Goal: Task Accomplishment & Management: Complete application form

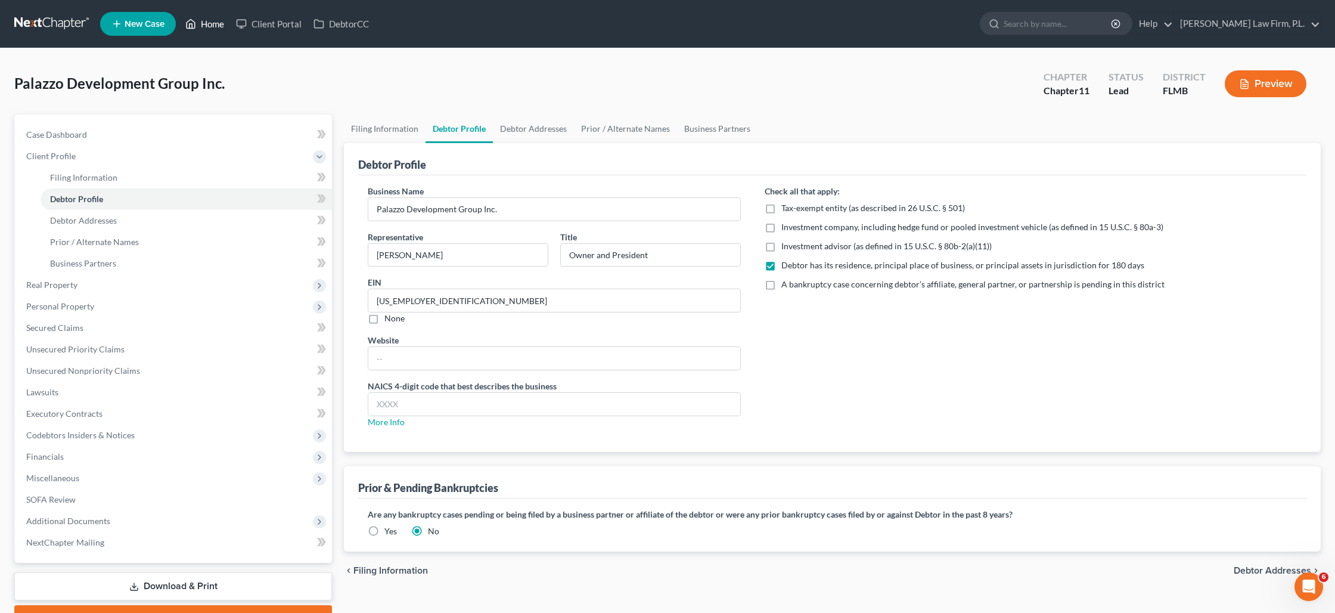
click at [197, 24] on link "Home" at bounding box center [204, 23] width 51 height 21
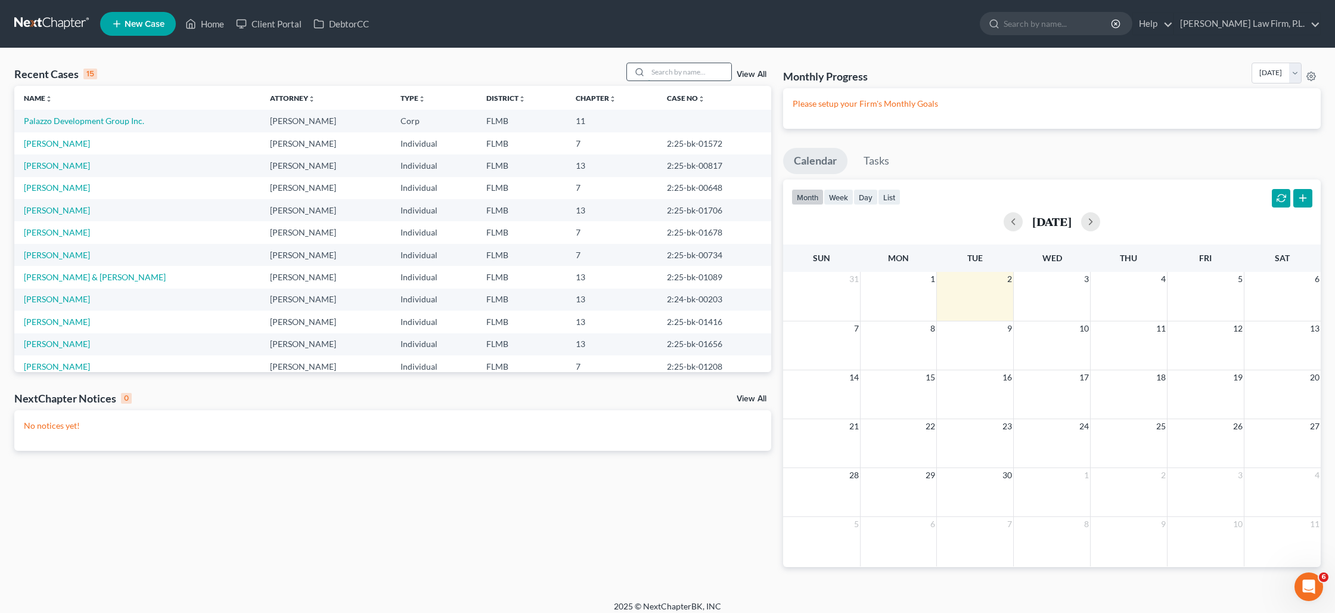
click at [669, 74] on input "search" at bounding box center [689, 71] width 83 height 17
type input "[PERSON_NAME]"
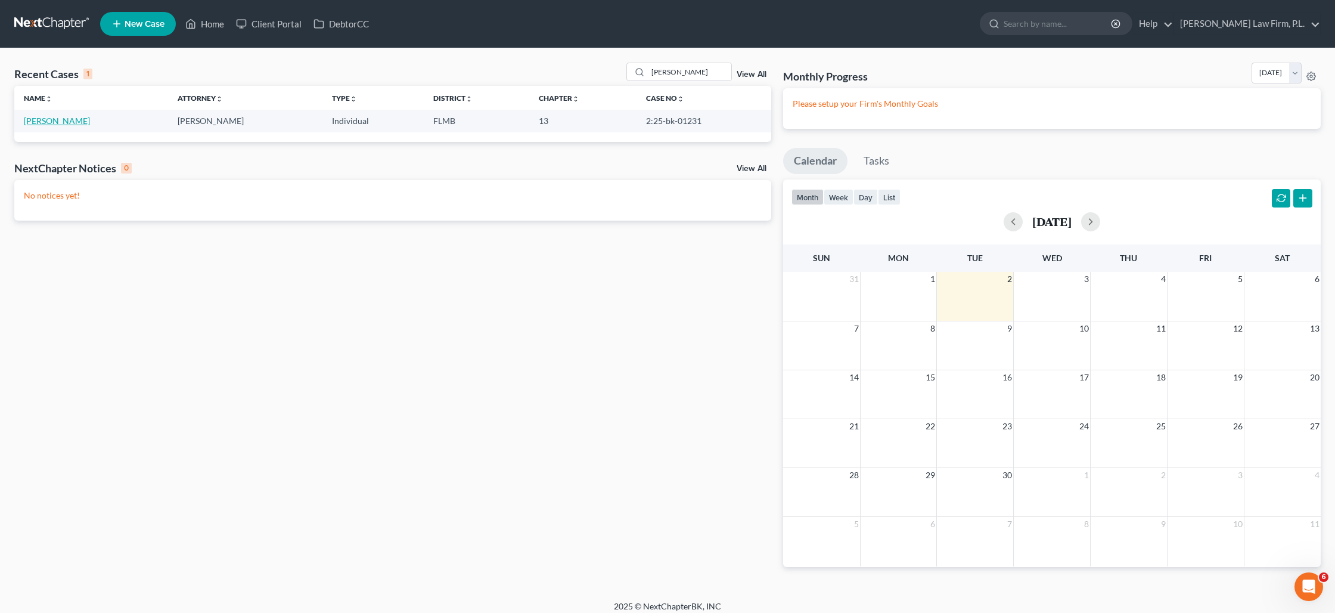
click at [46, 122] on link "[PERSON_NAME]" at bounding box center [57, 121] width 66 height 10
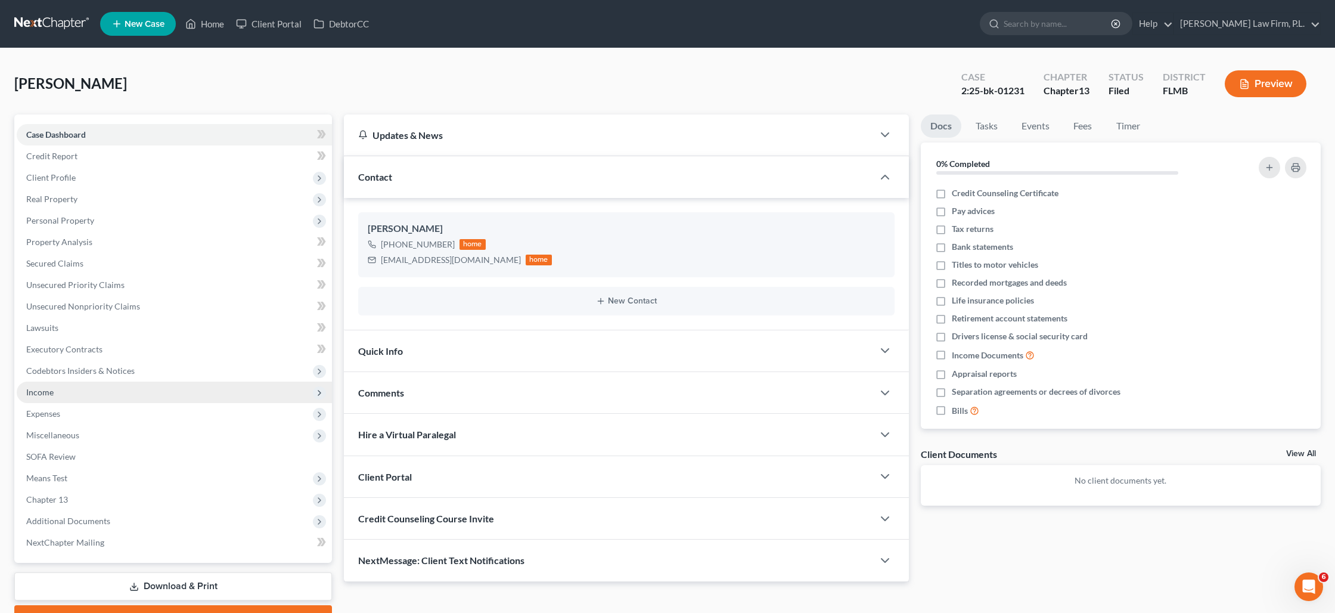
click at [86, 394] on span "Income" at bounding box center [174, 391] width 315 height 21
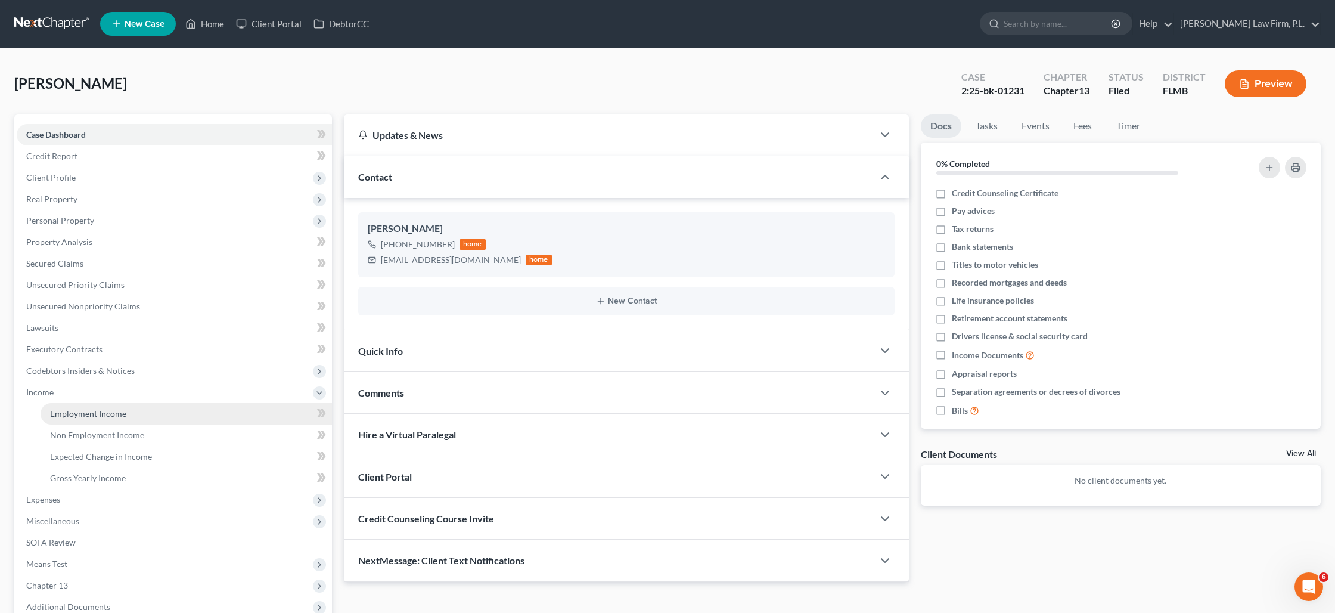
click at [85, 414] on span "Employment Income" at bounding box center [88, 413] width 76 height 10
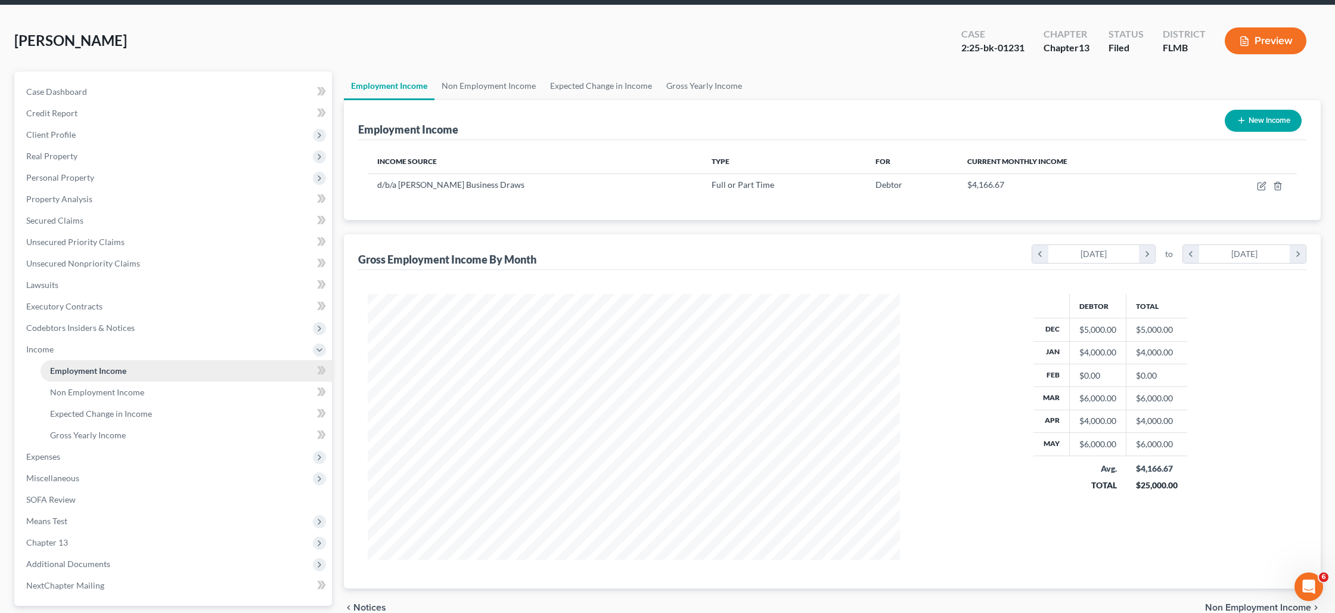
scroll to position [44, 0]
click at [70, 458] on span "Expenses" at bounding box center [174, 455] width 315 height 21
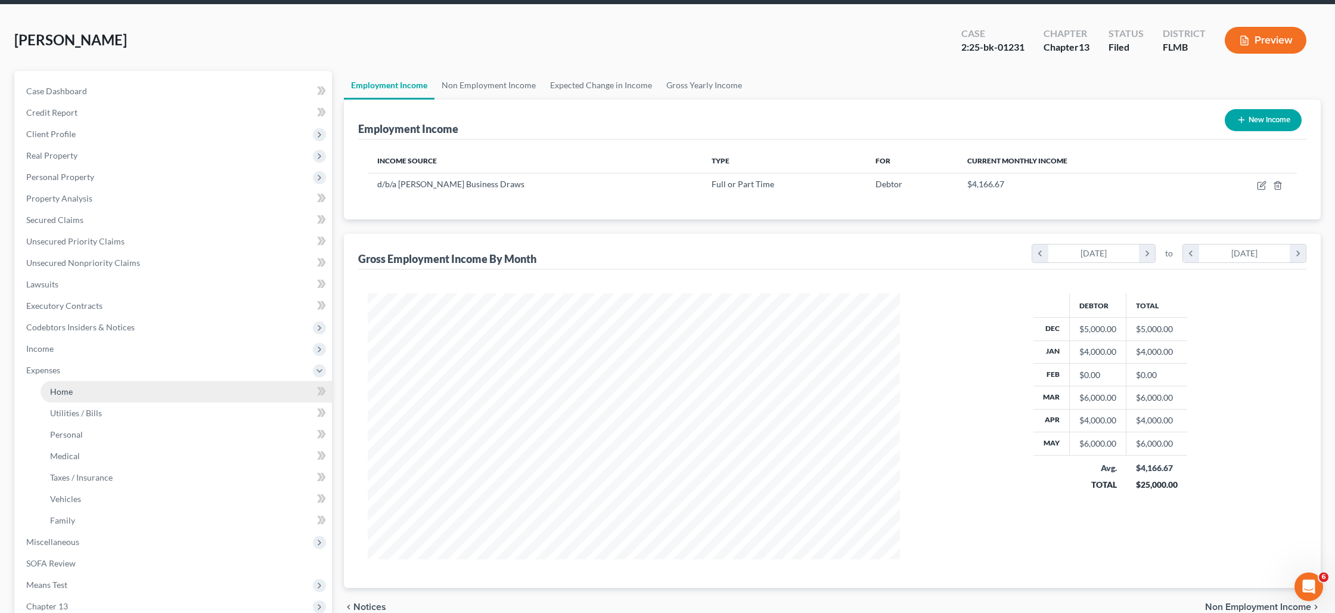
click at [67, 394] on span "Home" at bounding box center [61, 391] width 23 height 10
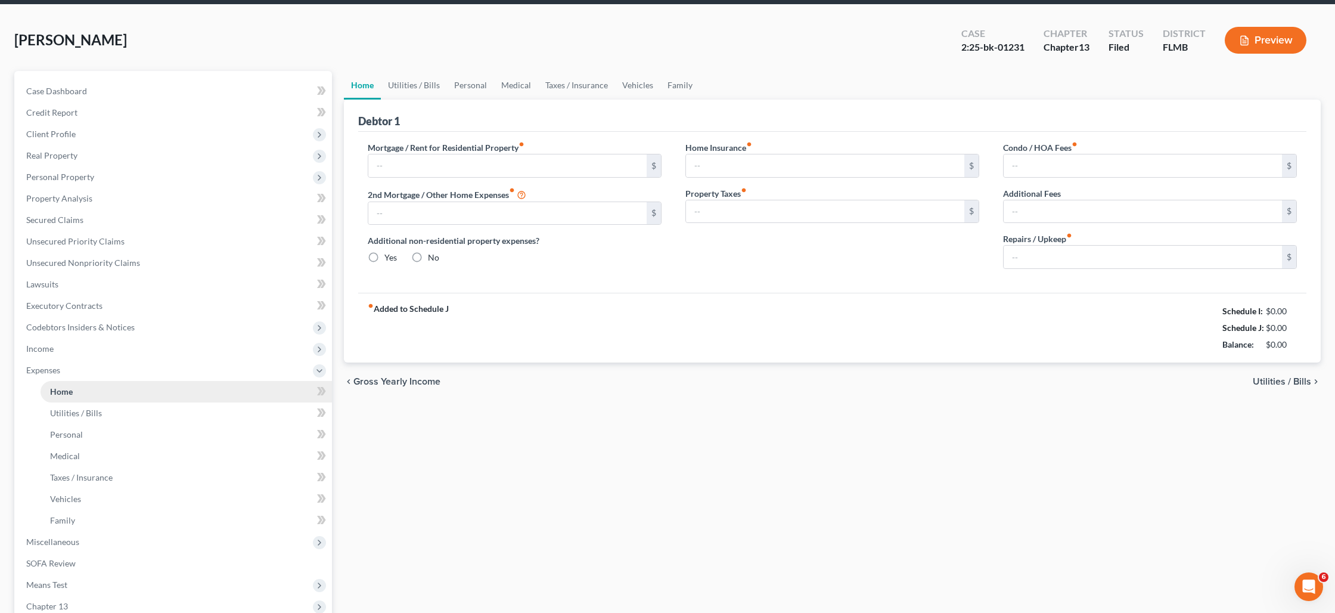
type input "500.00"
type input "0.00"
radio input "true"
type input "30.00"
type input "0.00"
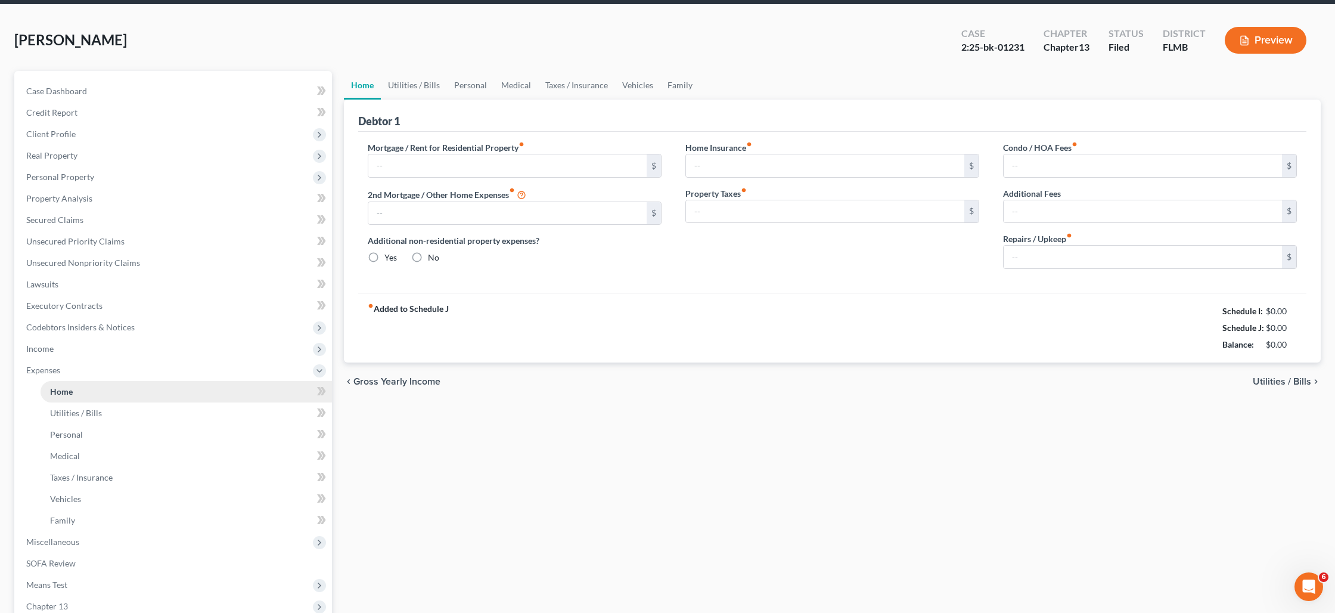
type input "1,000.00"
type input "0.00"
type input "250.00"
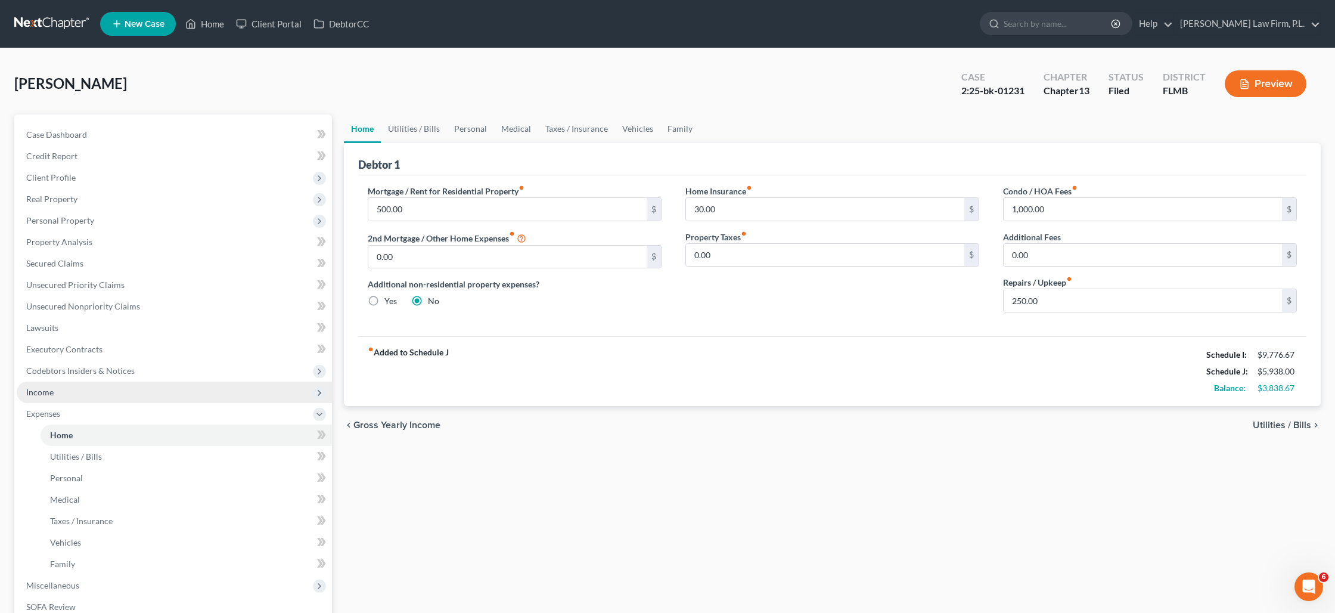
click at [98, 397] on span "Income" at bounding box center [174, 391] width 315 height 21
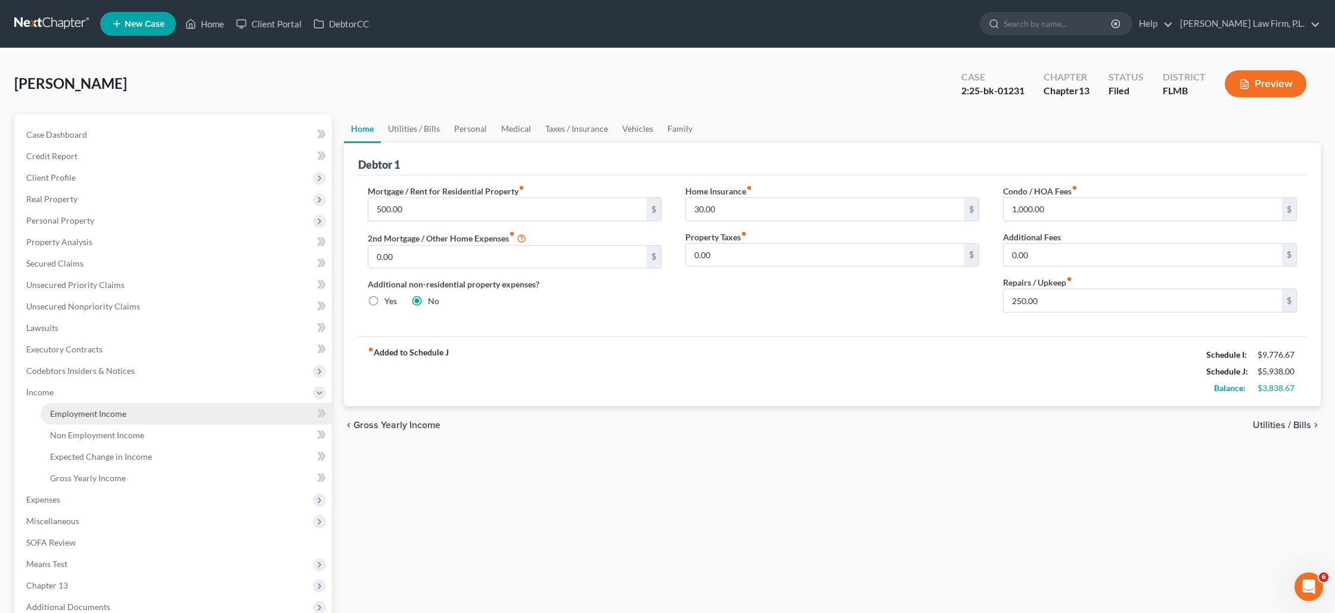
click at [100, 415] on span "Employment Income" at bounding box center [88, 413] width 76 height 10
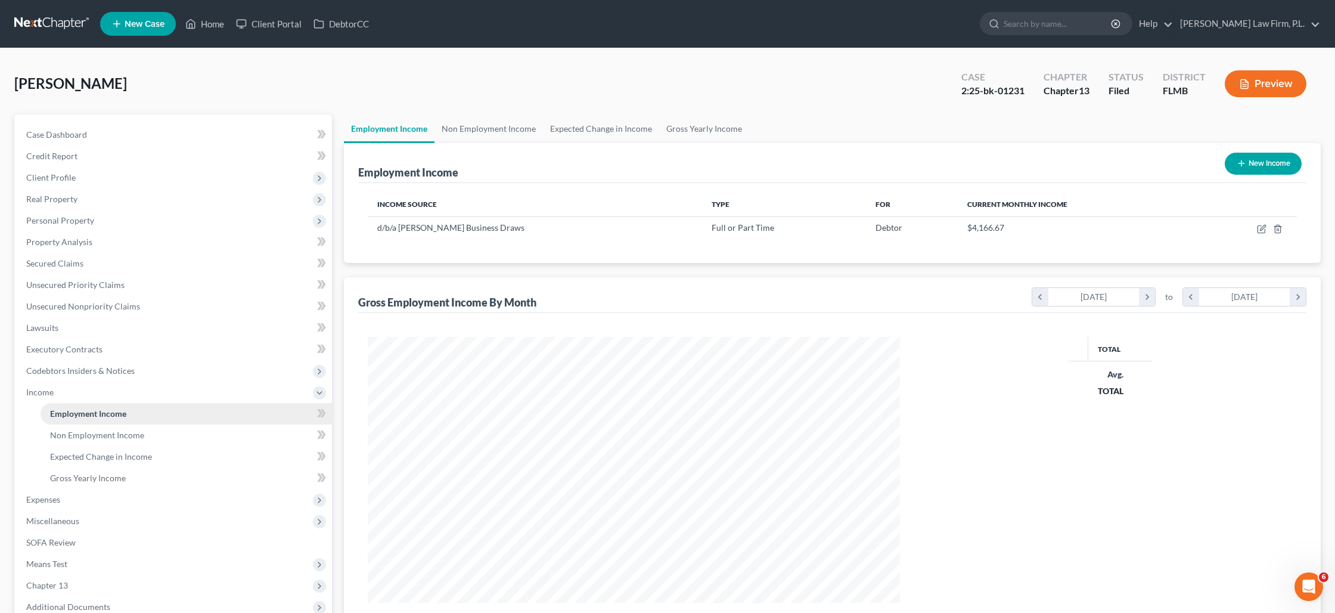
scroll to position [266, 555]
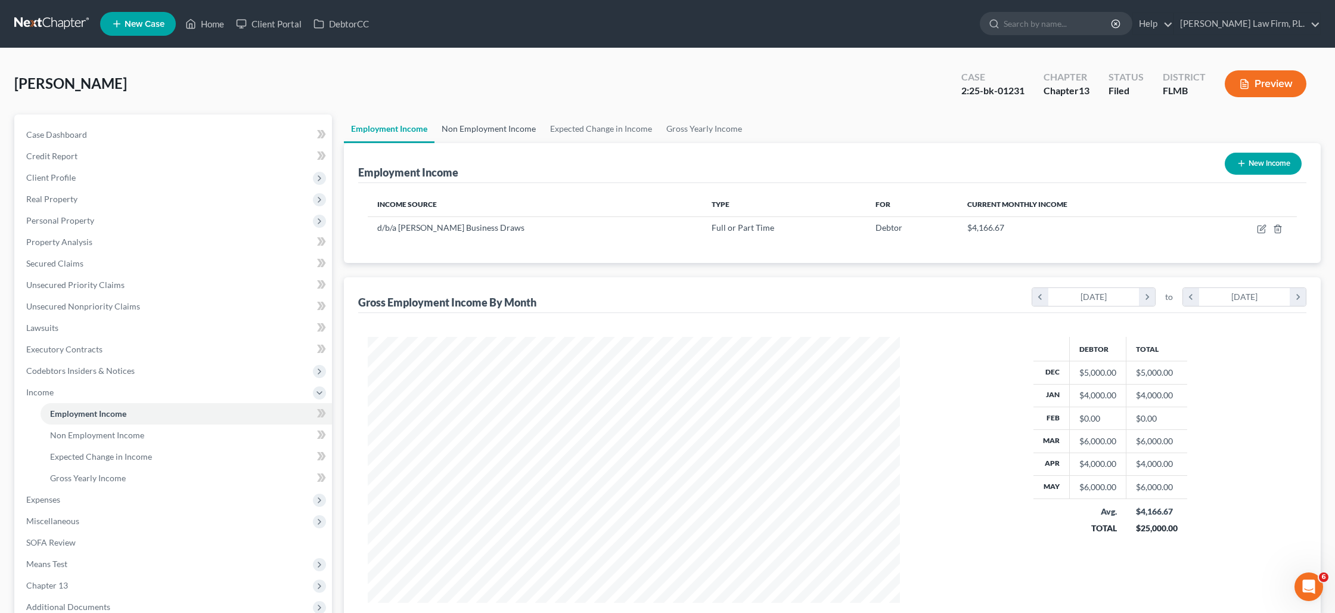
click at [476, 133] on link "Non Employment Income" at bounding box center [488, 128] width 108 height 29
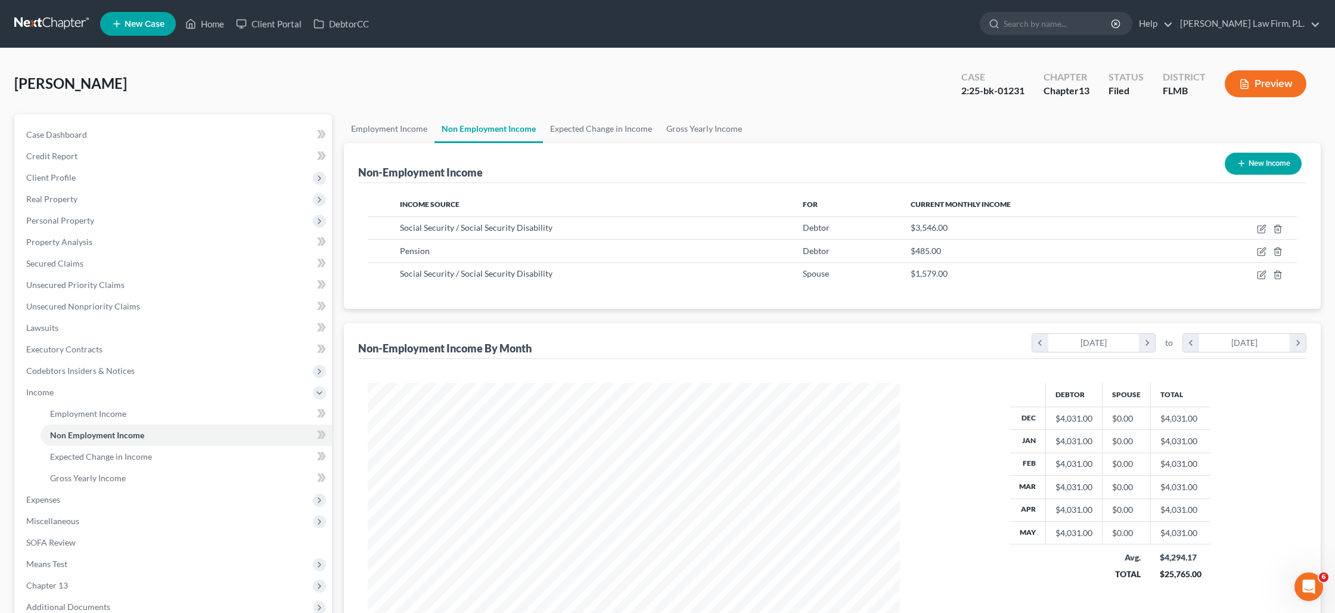
click at [1274, 87] on button "Preview" at bounding box center [1266, 83] width 82 height 27
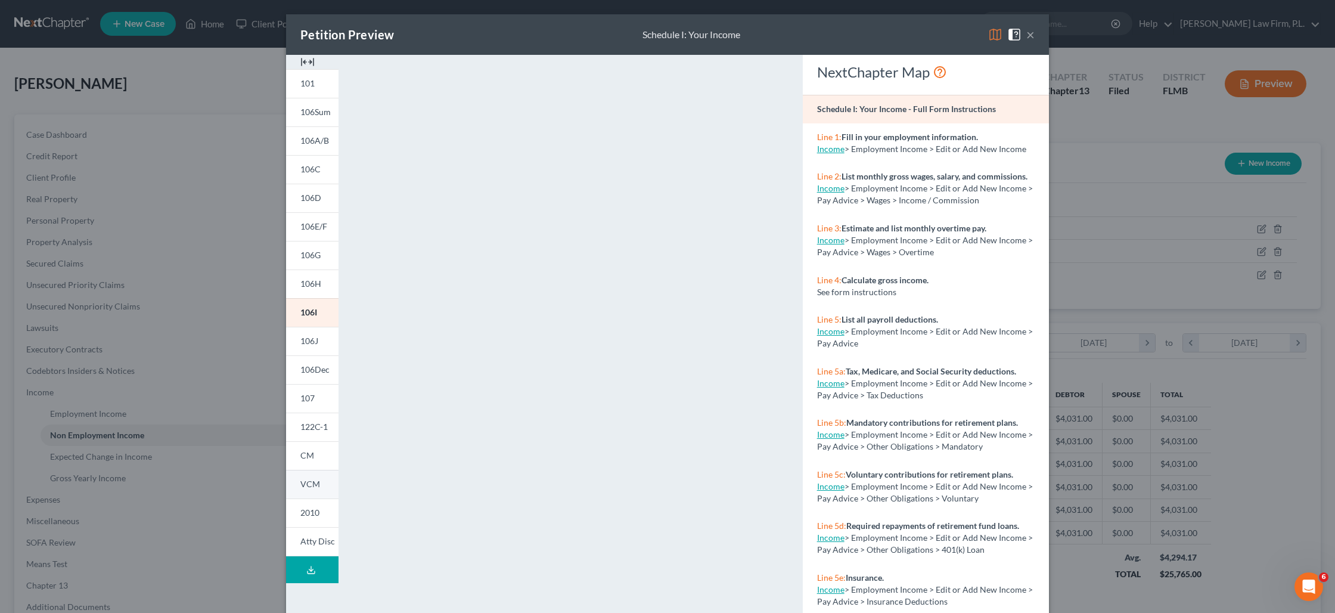
scroll to position [32, 0]
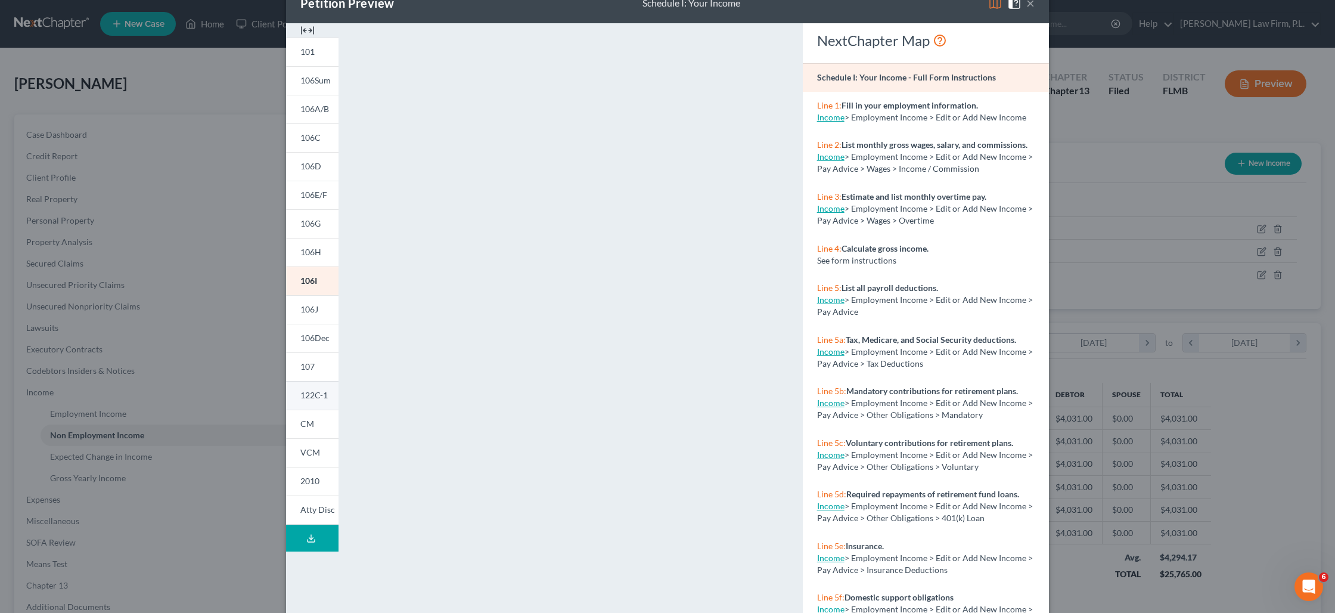
click at [324, 402] on link "122C-1" at bounding box center [312, 395] width 52 height 29
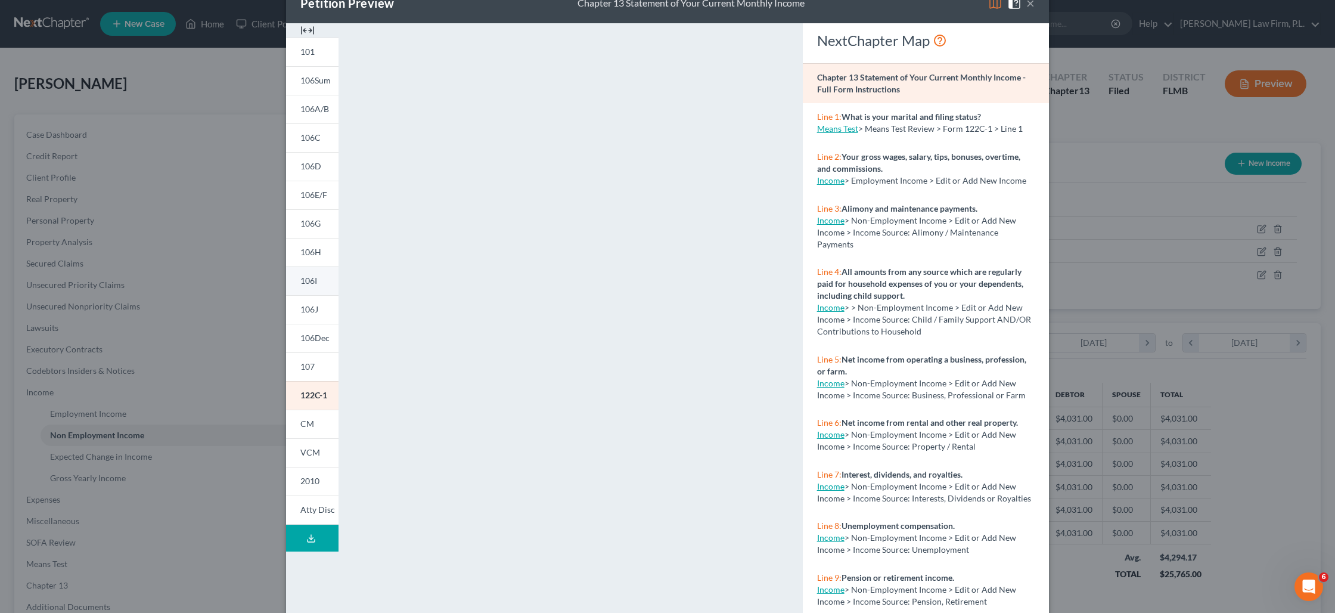
click at [310, 291] on link "106I" at bounding box center [312, 280] width 52 height 29
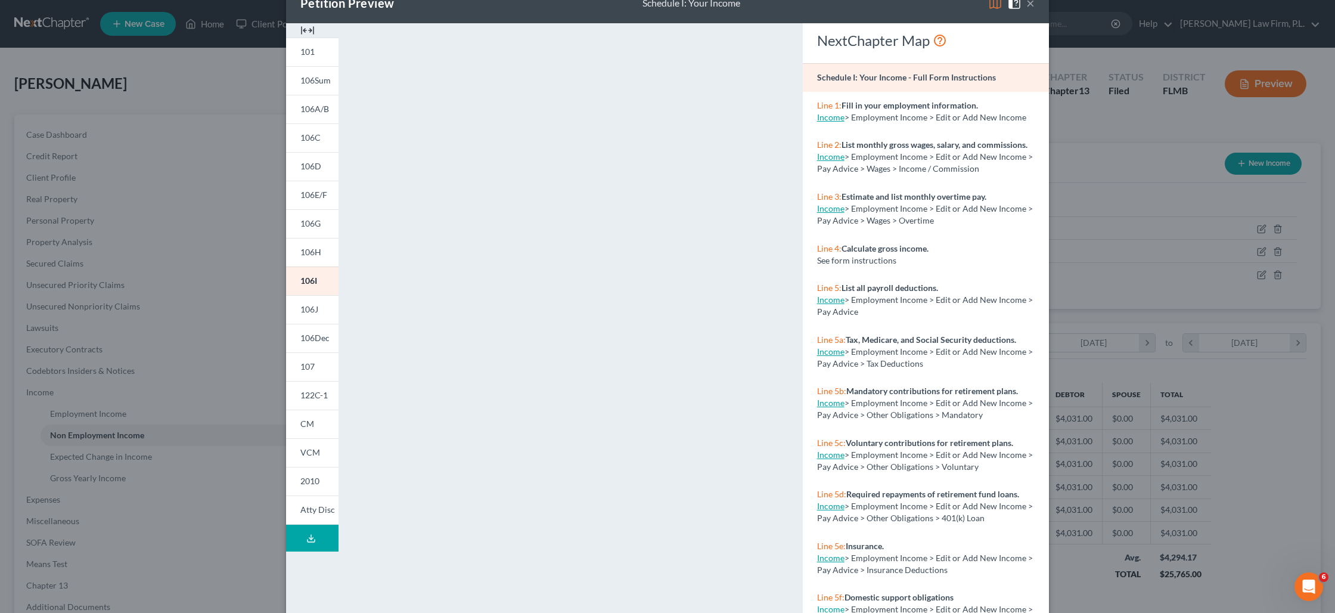
scroll to position [59, 0]
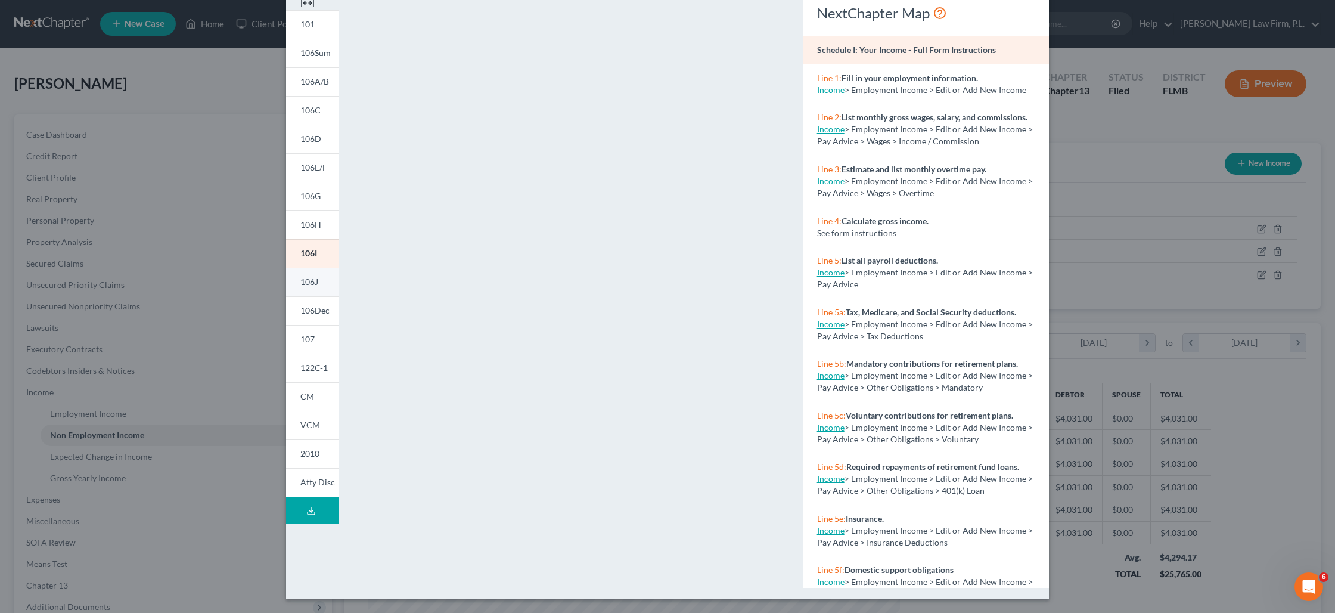
click at [309, 282] on span "106J" at bounding box center [309, 282] width 18 height 10
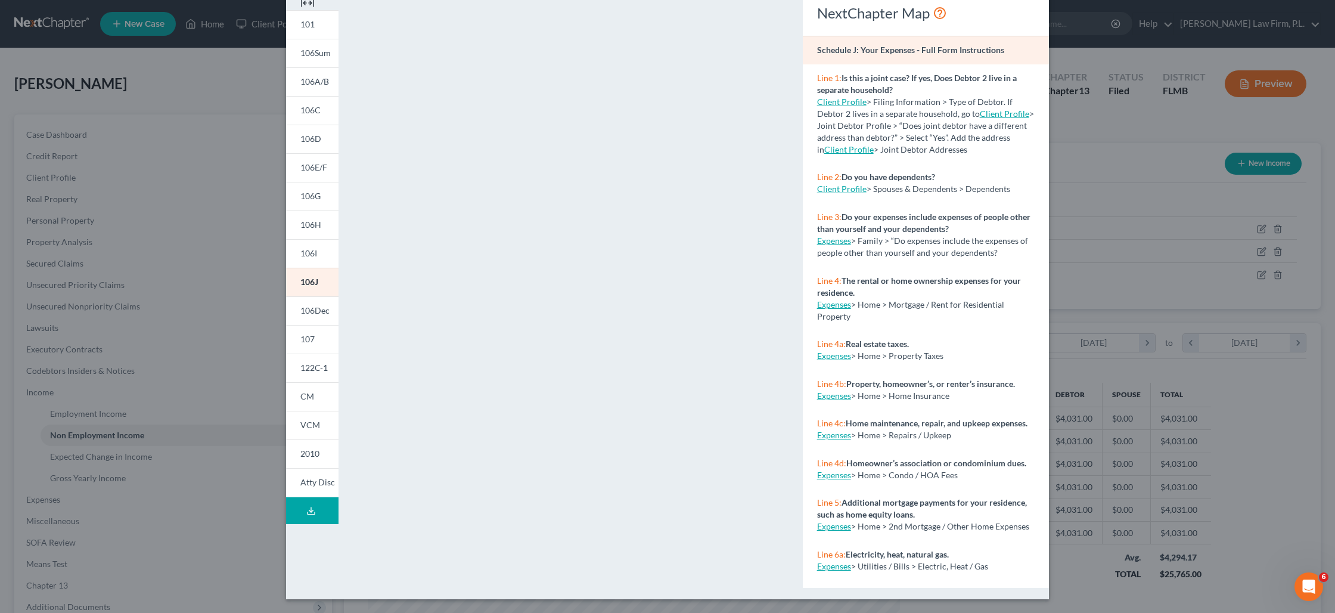
click at [106, 454] on div "Petition Preview Schedule J: Your Expenses × 101 106Sum 106A/B 106C 106D 106E/F…" at bounding box center [667, 306] width 1335 height 613
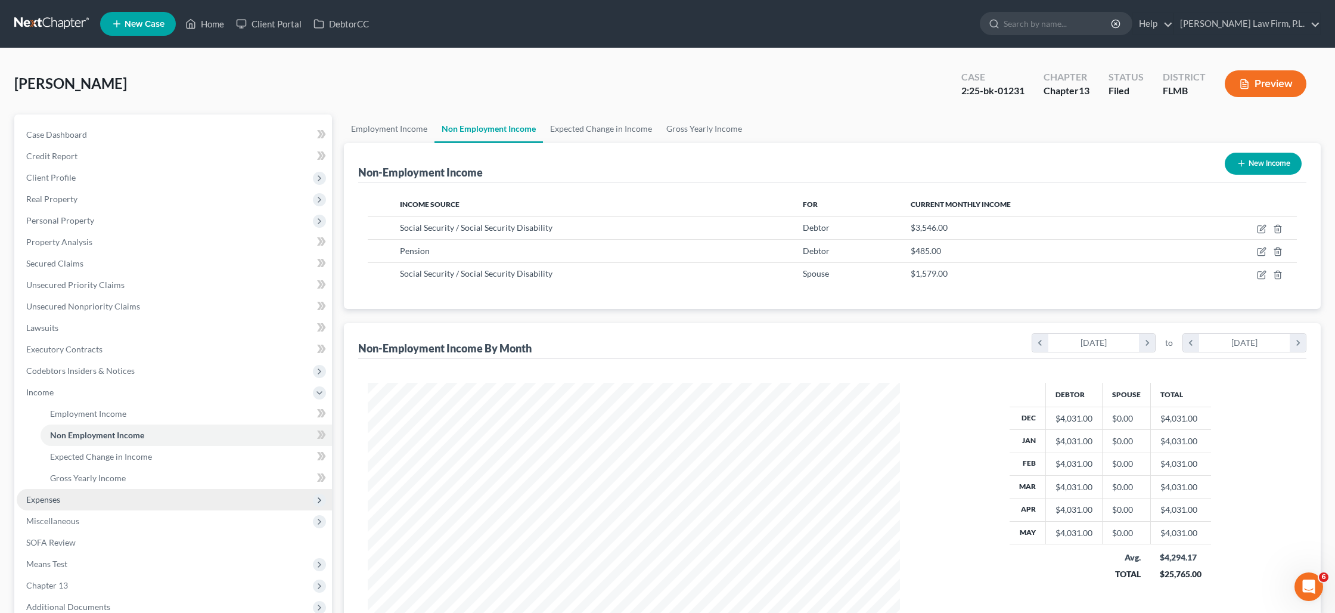
click at [90, 496] on span "Expenses" at bounding box center [174, 499] width 315 height 21
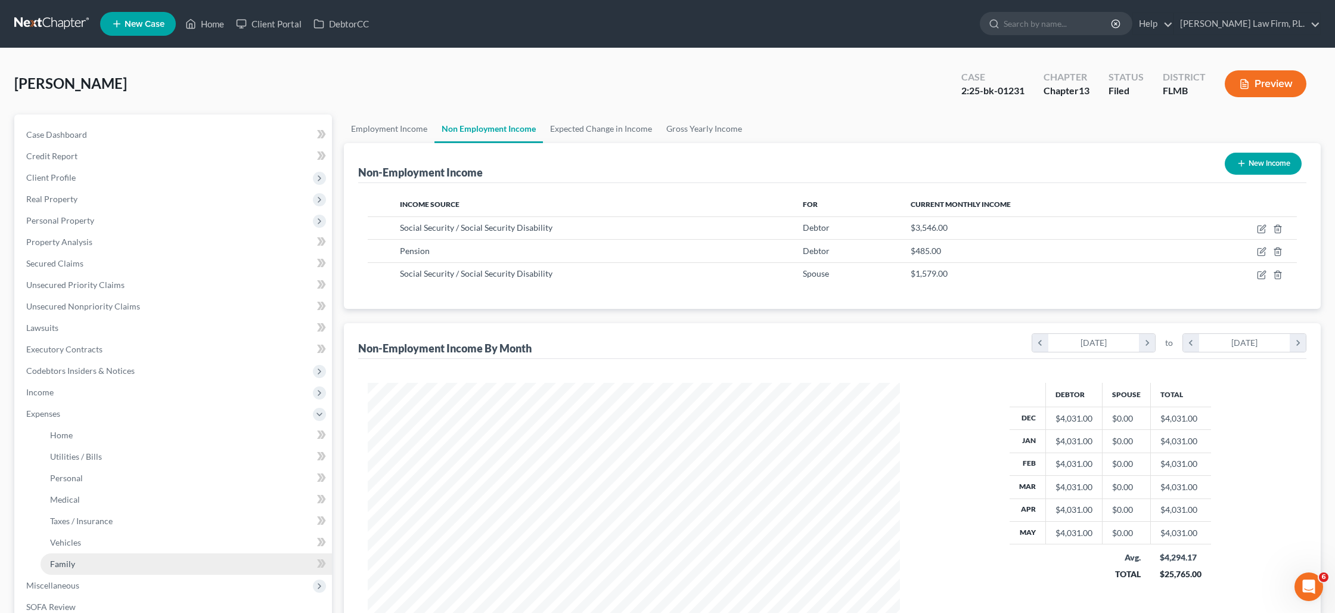
click at [87, 555] on link "Family" at bounding box center [186, 563] width 291 height 21
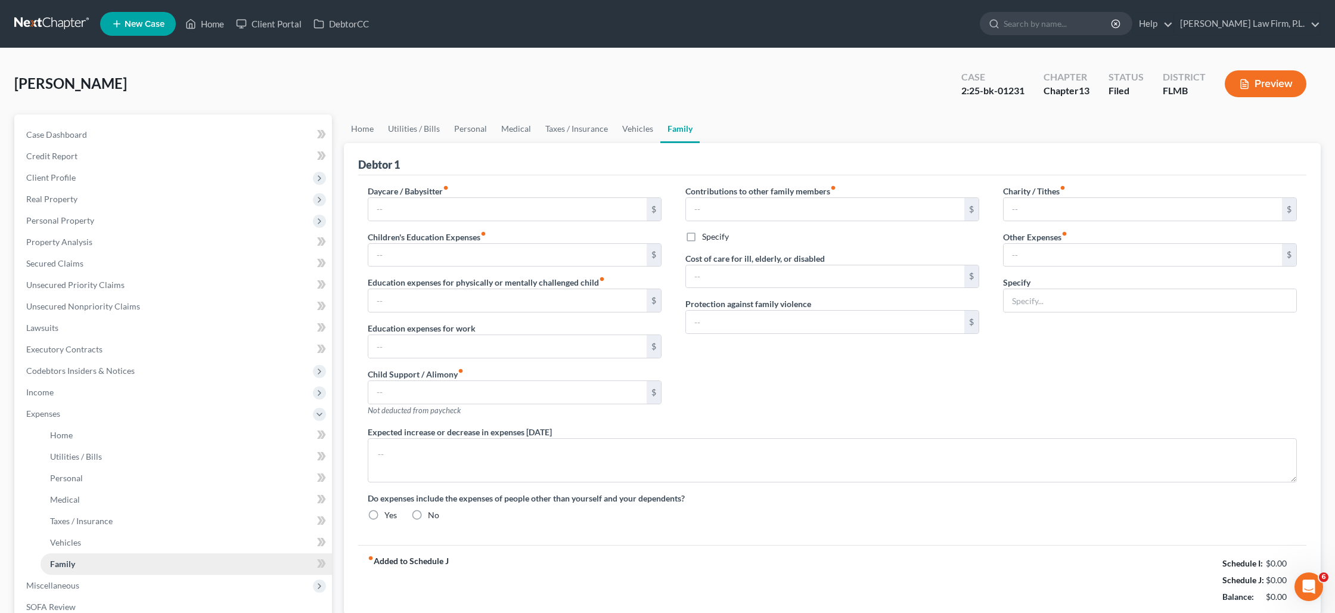
type input "0.00"
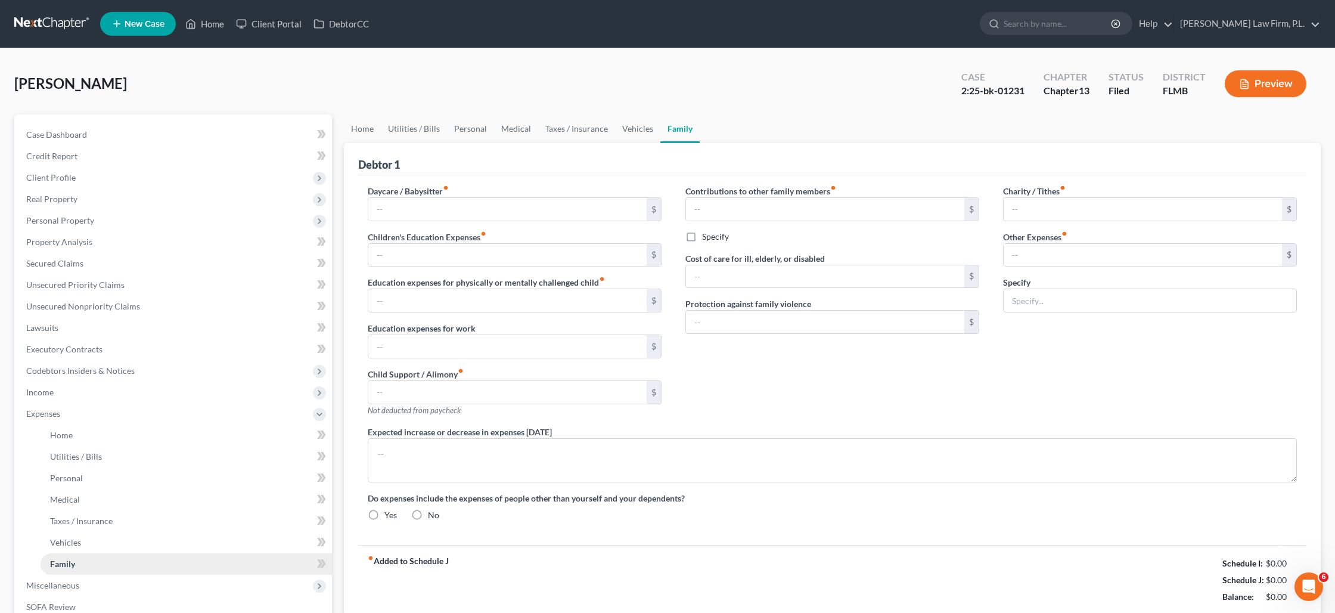
type input "0.00"
type input "100.00"
radio input "true"
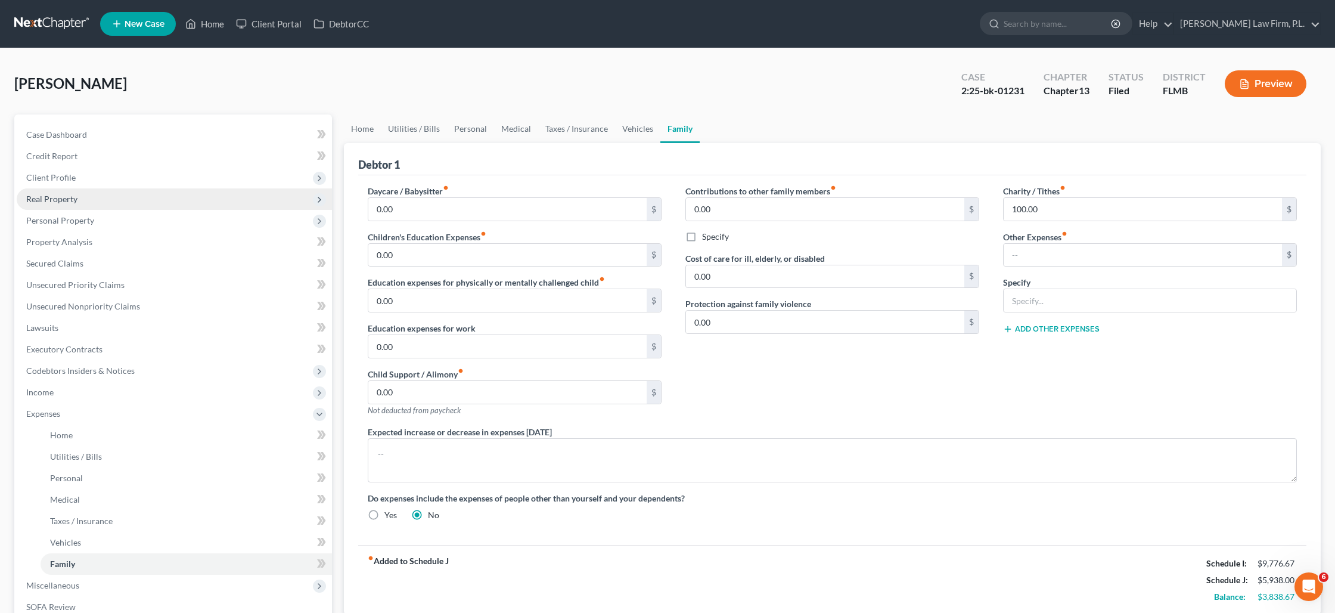
click at [69, 200] on span "Real Property" at bounding box center [51, 199] width 51 height 10
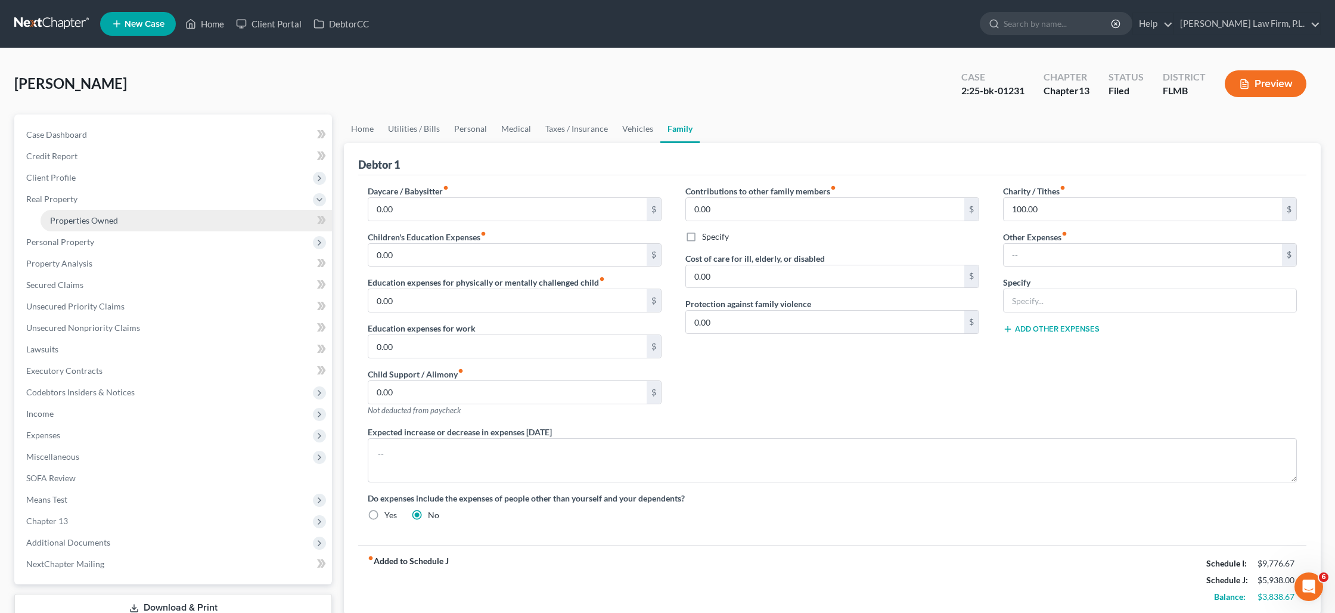
click at [91, 225] on link "Properties Owned" at bounding box center [186, 220] width 291 height 21
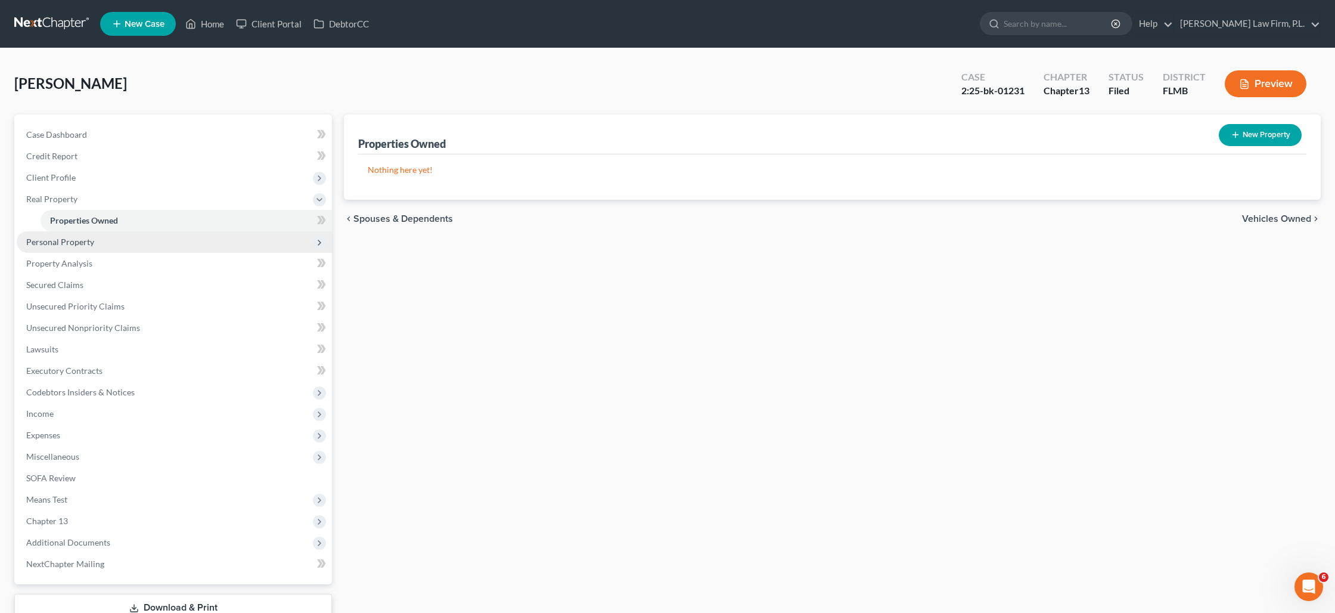
click at [86, 243] on span "Personal Property" at bounding box center [60, 242] width 68 height 10
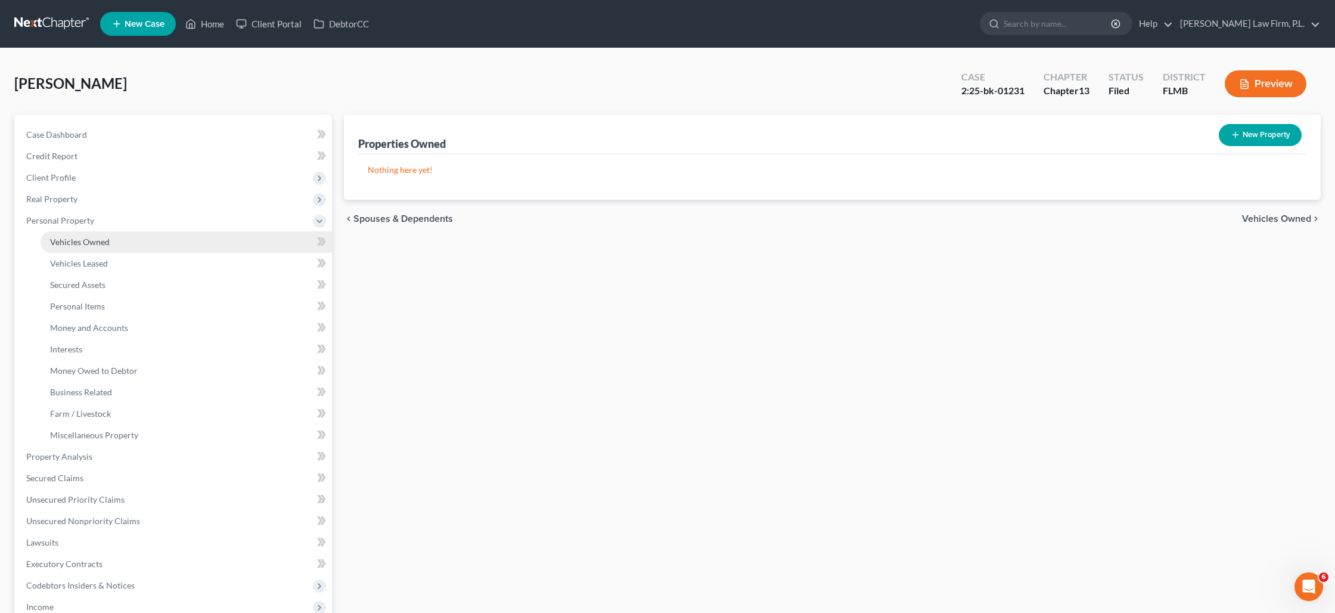
click at [90, 245] on span "Vehicles Owned" at bounding box center [80, 242] width 60 height 10
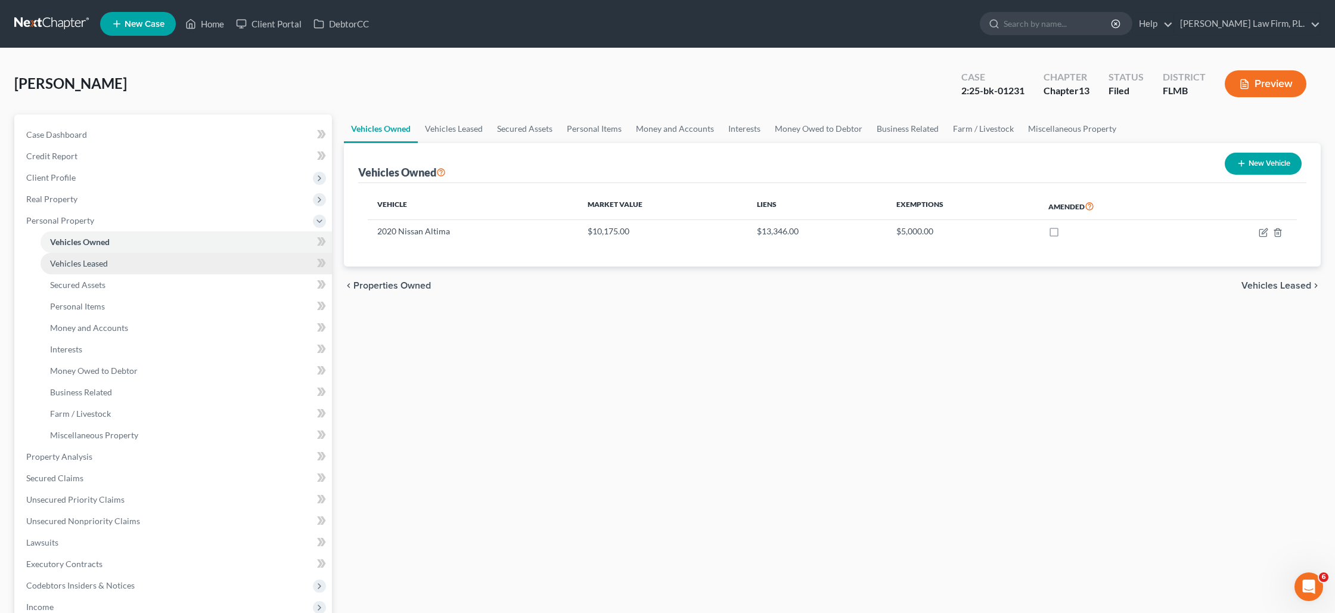
click at [85, 269] on link "Vehicles Leased" at bounding box center [186, 263] width 291 height 21
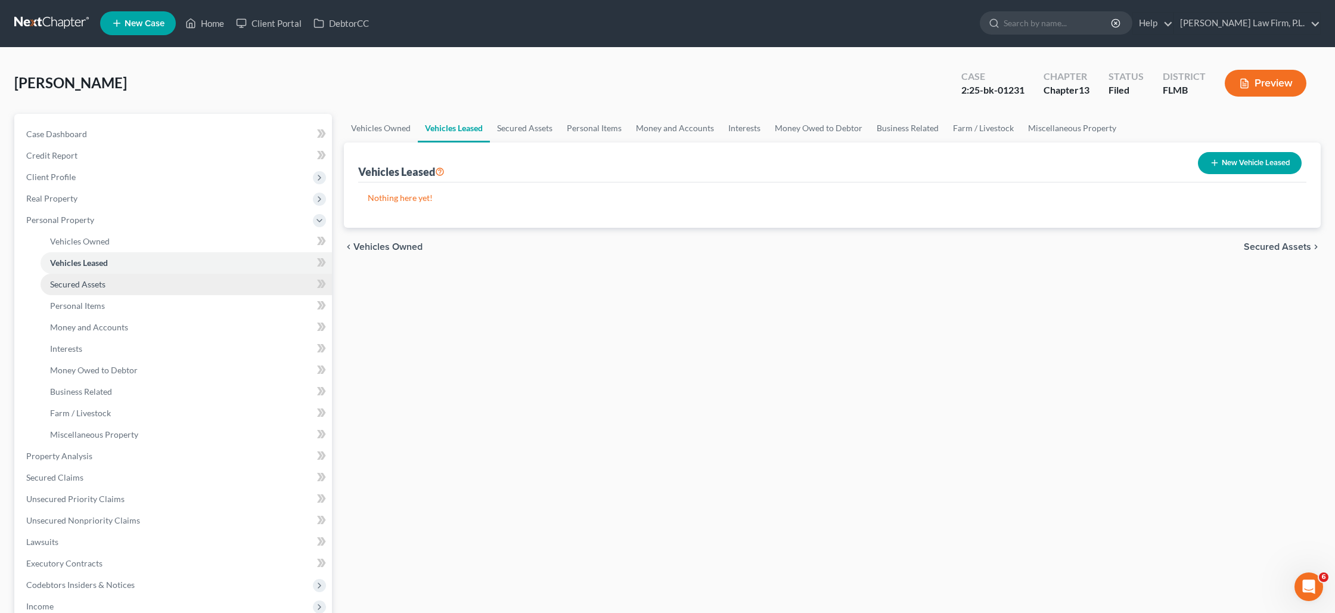
scroll to position [2, 0]
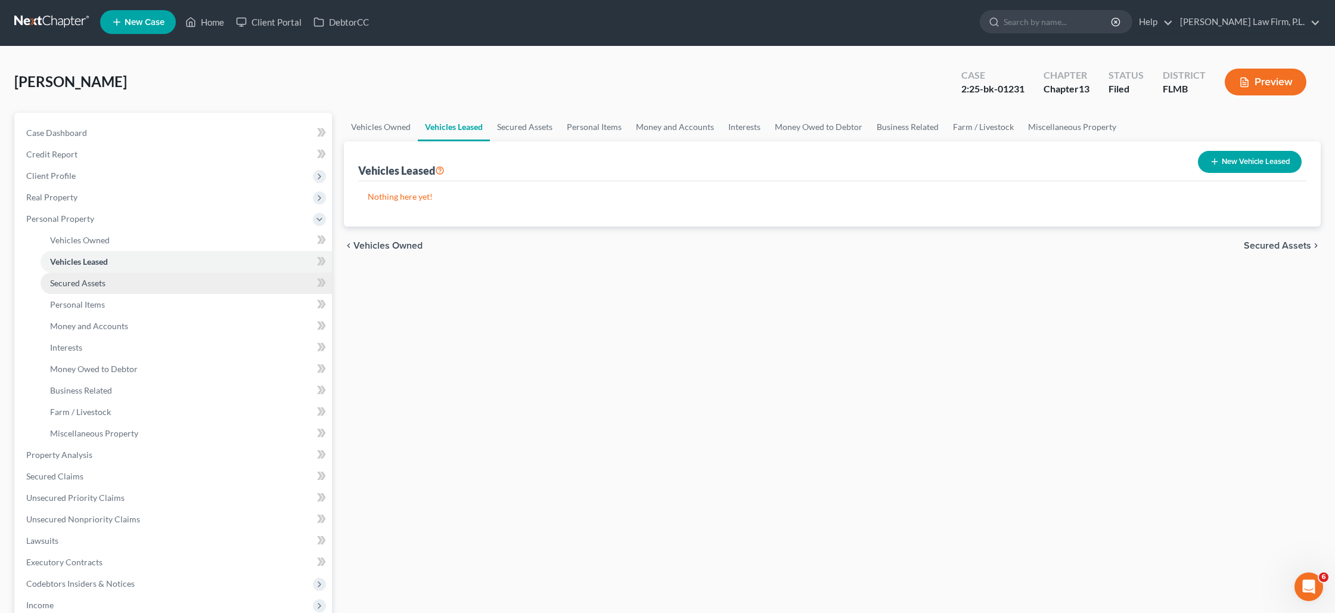
click at [85, 283] on span "Secured Assets" at bounding box center [77, 283] width 55 height 10
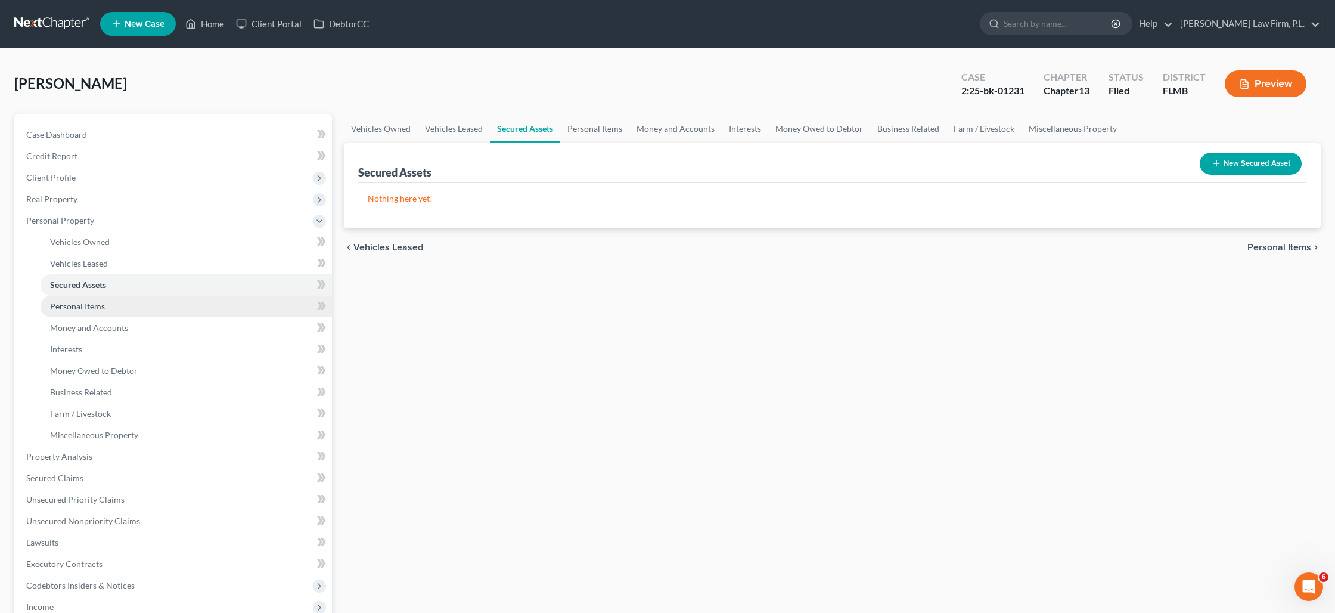
click at [85, 307] on span "Personal Items" at bounding box center [77, 306] width 55 height 10
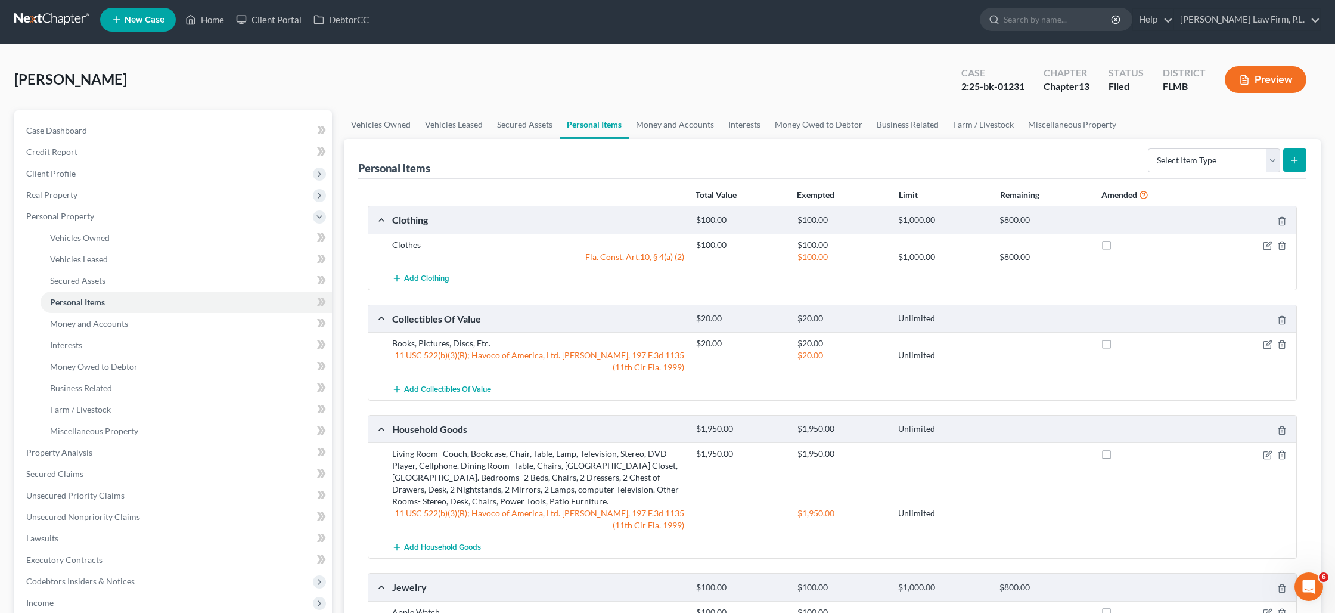
scroll to position [1, 0]
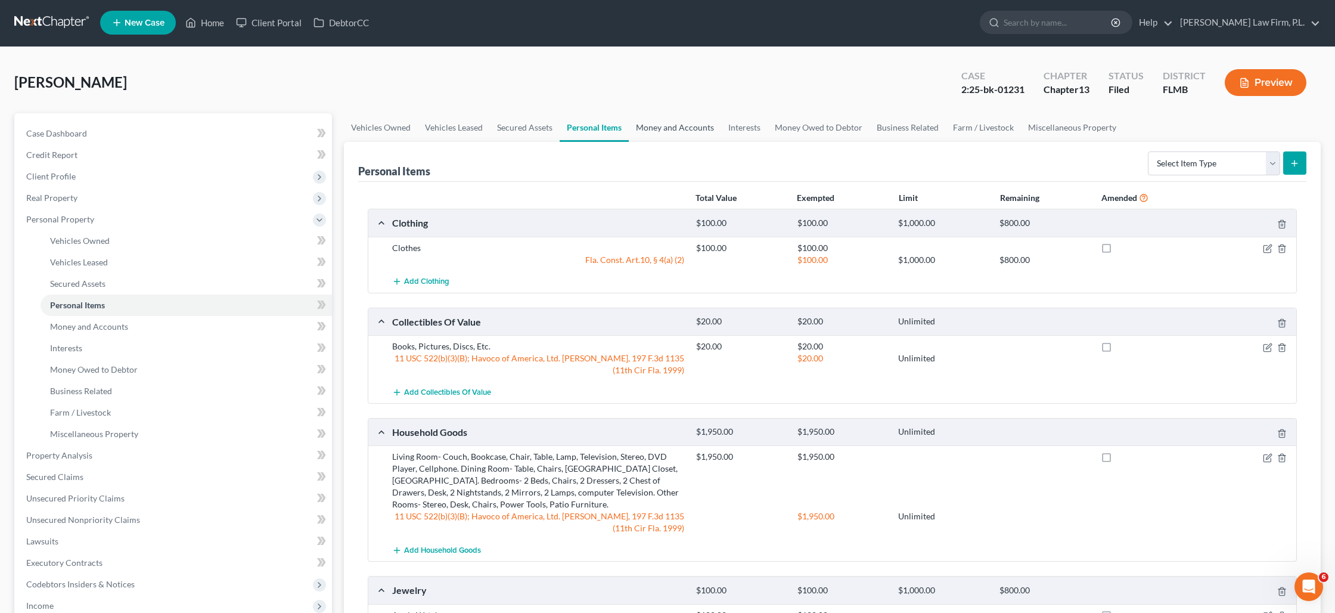
click at [668, 133] on link "Money and Accounts" at bounding box center [675, 127] width 92 height 29
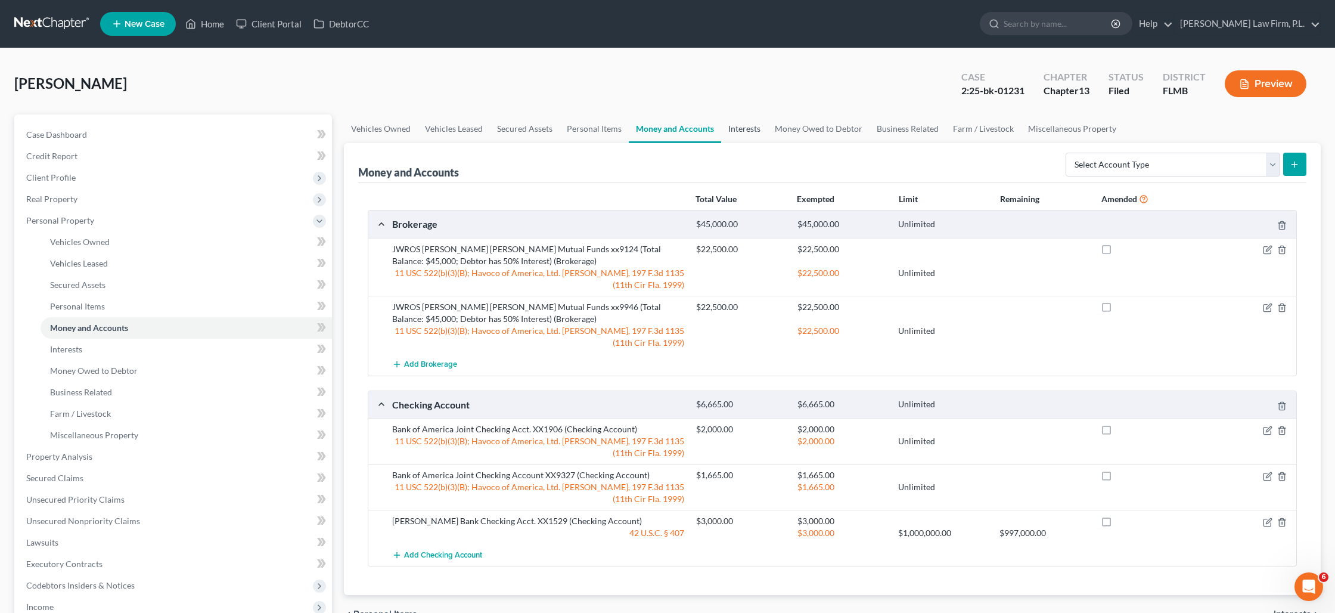
click at [744, 131] on link "Interests" at bounding box center [744, 128] width 46 height 29
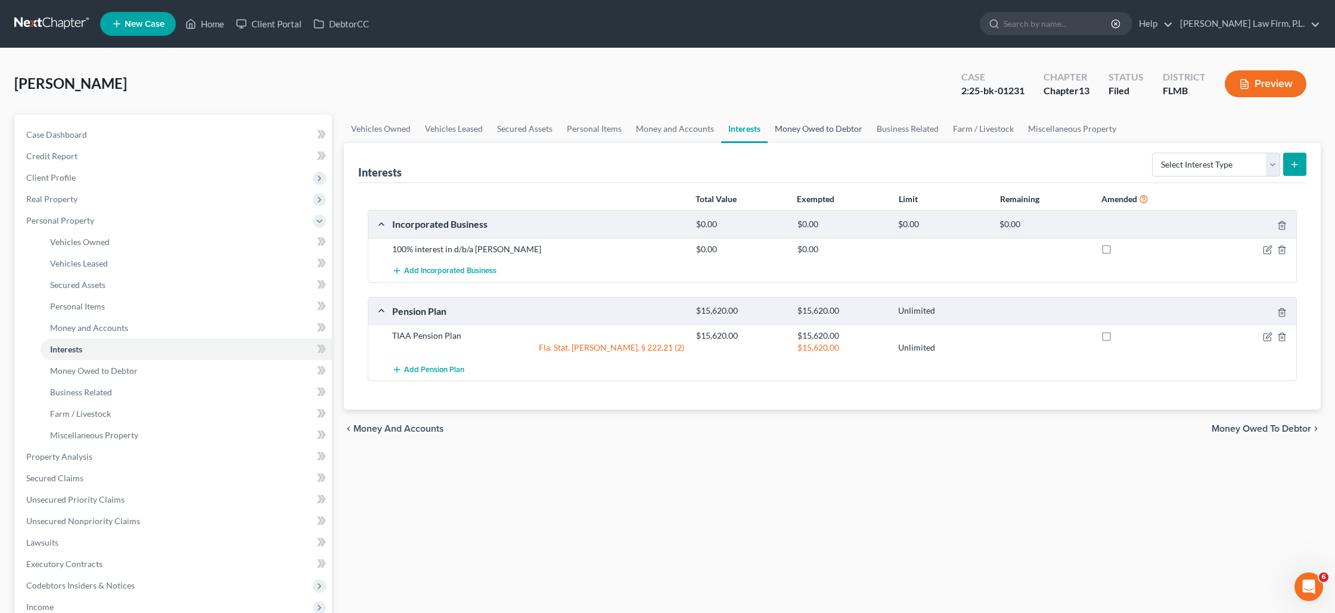
click at [843, 130] on link "Money Owed to Debtor" at bounding box center [819, 128] width 102 height 29
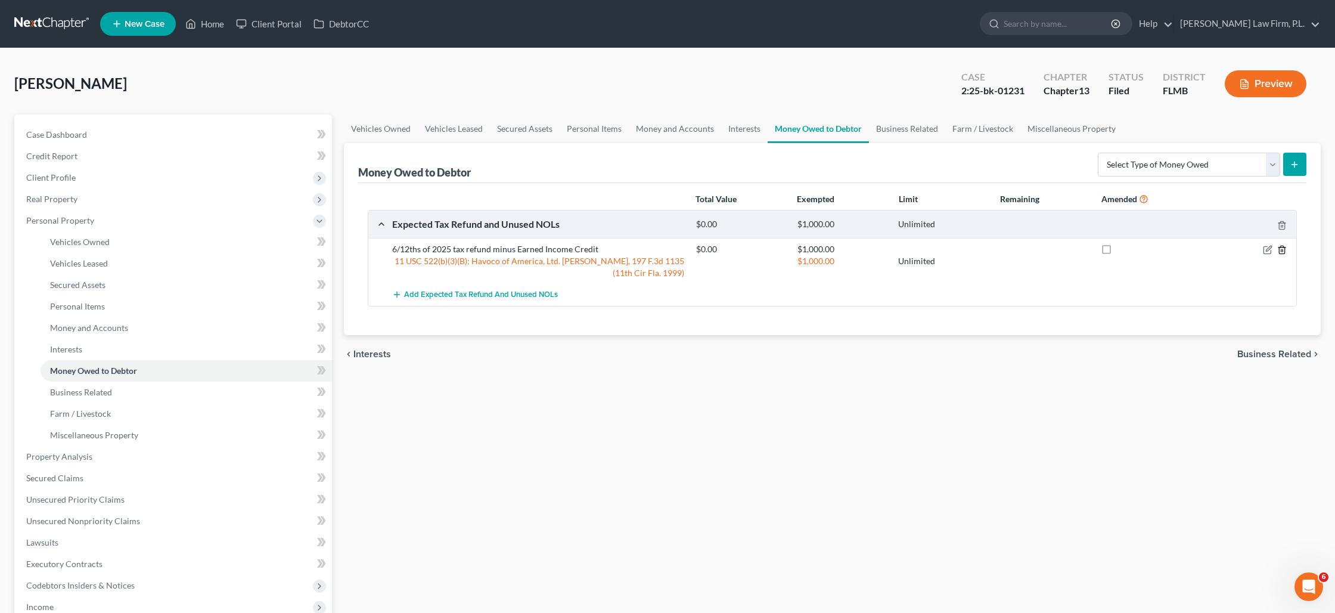
click at [1284, 251] on icon "button" at bounding box center [1281, 250] width 5 height 8
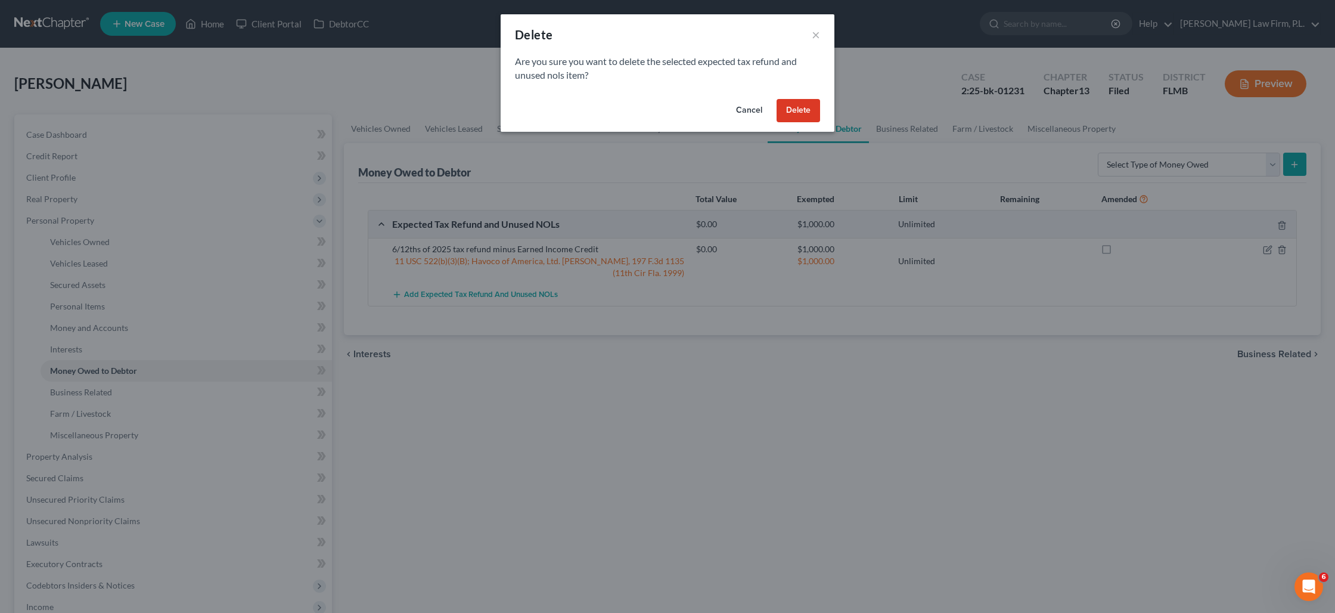
click at [794, 114] on button "Delete" at bounding box center [798, 111] width 44 height 24
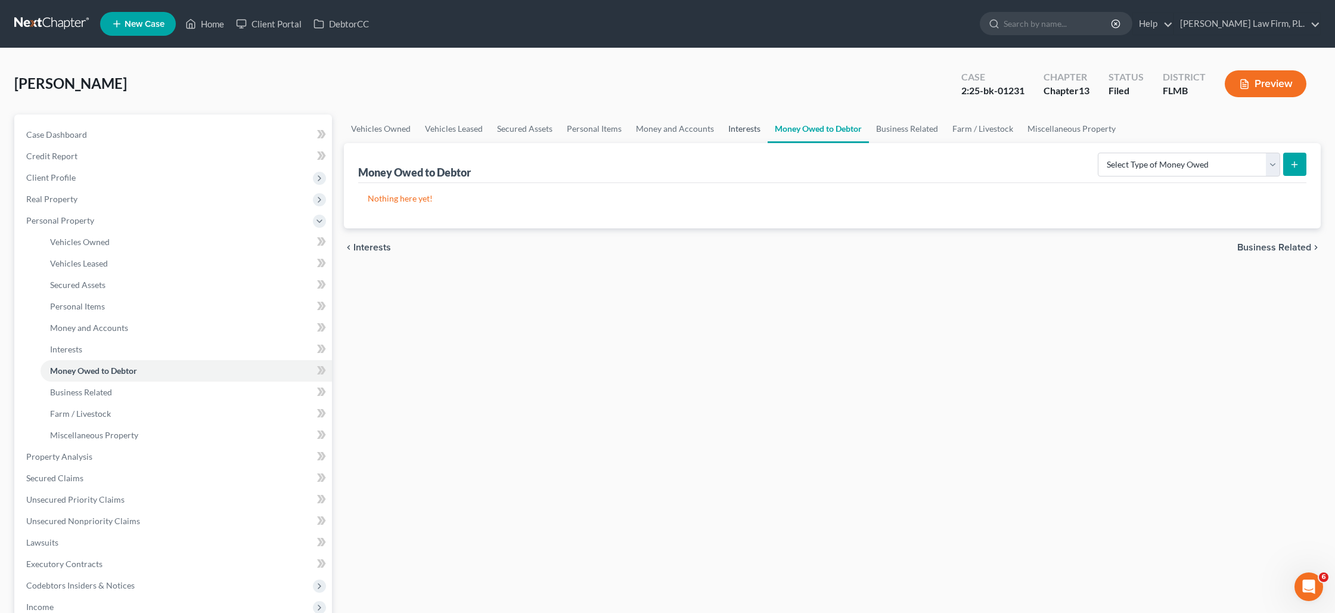
click at [746, 129] on link "Interests" at bounding box center [744, 128] width 46 height 29
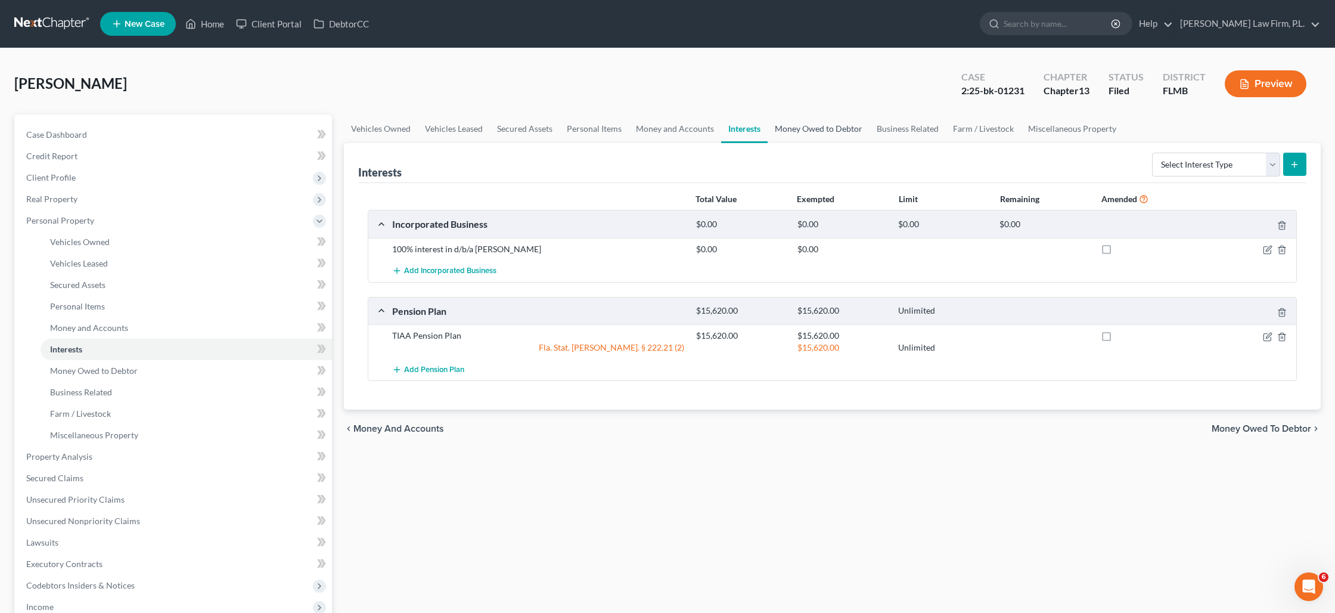
click at [796, 130] on link "Money Owed to Debtor" at bounding box center [819, 128] width 102 height 29
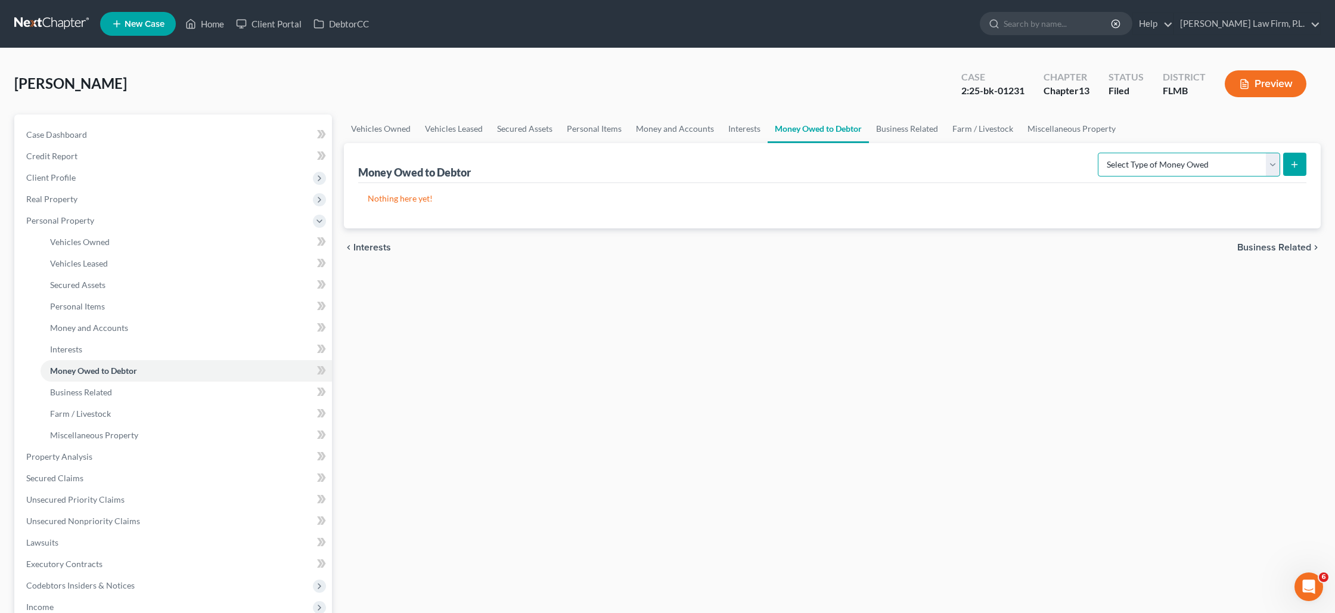
click at [1270, 173] on select "Select Type of Money Owed Accounts Receivable Alimony Child Support Claims Agai…" at bounding box center [1189, 165] width 182 height 24
select select "expected_tax_refund"
click at [1100, 153] on select "Select Type of Money Owed Accounts Receivable Alimony Child Support Claims Agai…" at bounding box center [1189, 165] width 182 height 24
click at [1297, 168] on icon "submit" at bounding box center [1295, 165] width 10 height 10
select select "0"
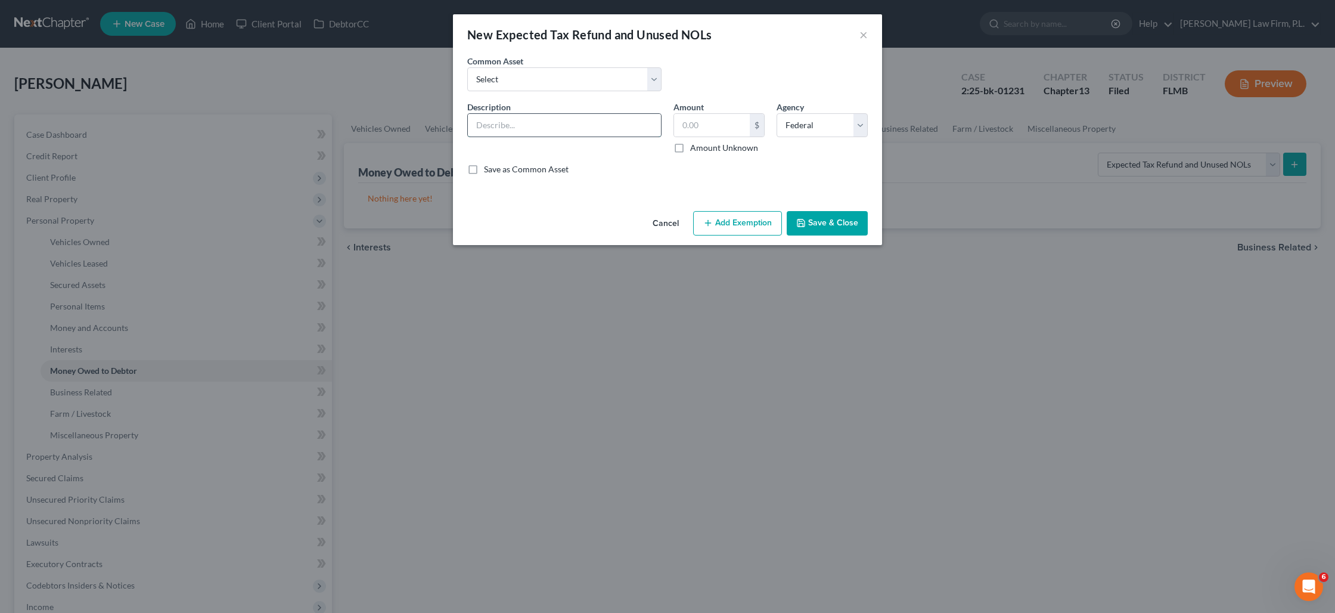
click at [543, 124] on input "text" at bounding box center [564, 125] width 193 height 23
click at [532, 82] on select "Select 8/12ths of 2025 tax refund minus Earned Income Credit" at bounding box center [564, 79] width 194 height 24
click at [541, 127] on input "text" at bounding box center [564, 125] width 193 height 23
type input "6/12th of 2025 tax"
click at [690, 147] on label "Amount Unknown" at bounding box center [724, 148] width 68 height 12
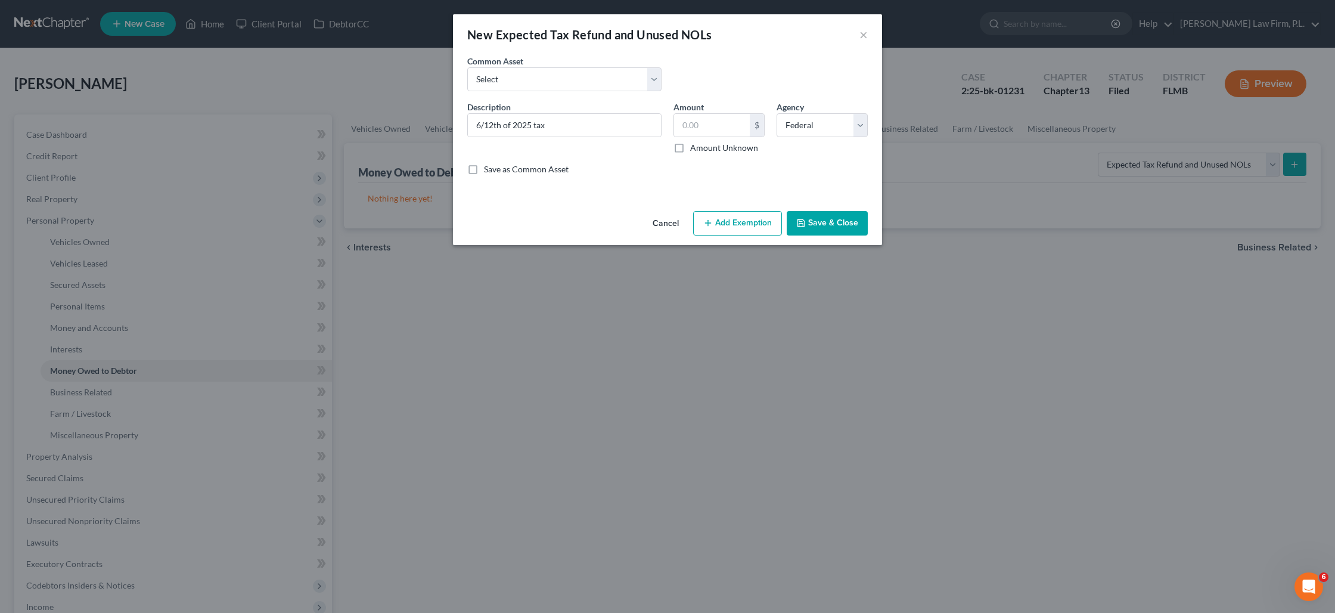
click at [695, 147] on input "Amount Unknown" at bounding box center [699, 146] width 8 height 8
checkbox input "true"
type input "0.00"
click at [606, 129] on input "6/12th of 2025 tax" at bounding box center [564, 125] width 193 height 23
type input "6/12th of 2025 Tax Refund minus Earned Income Credit"
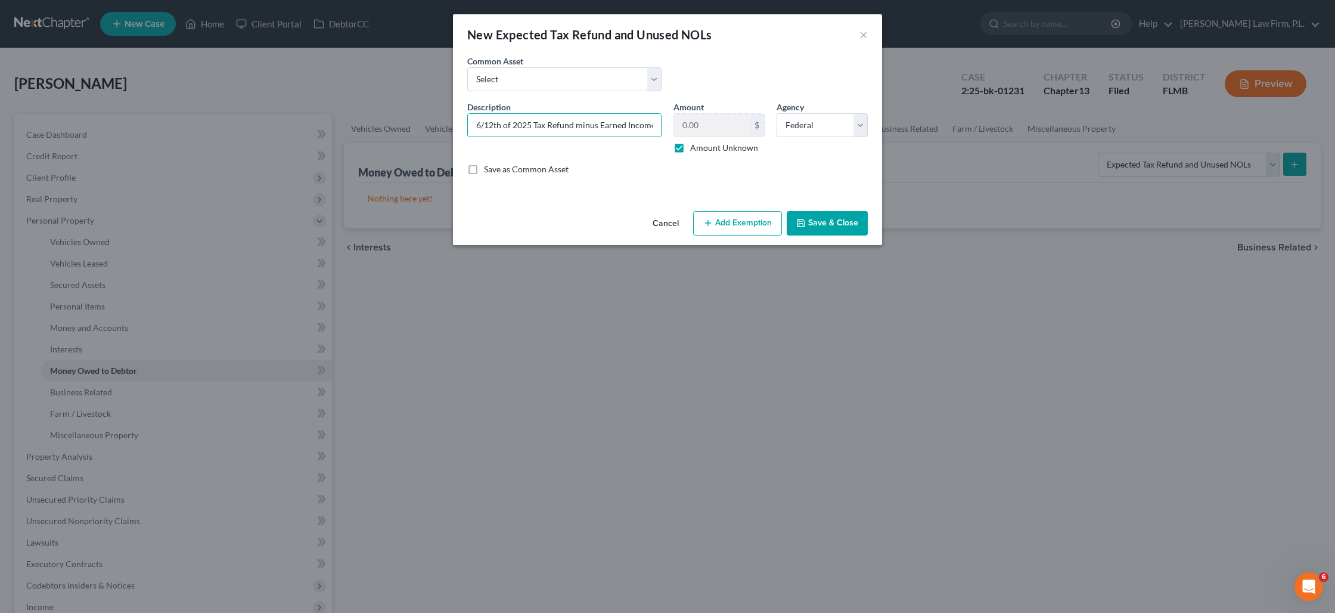
click at [832, 220] on button "Save & Close" at bounding box center [827, 223] width 81 height 25
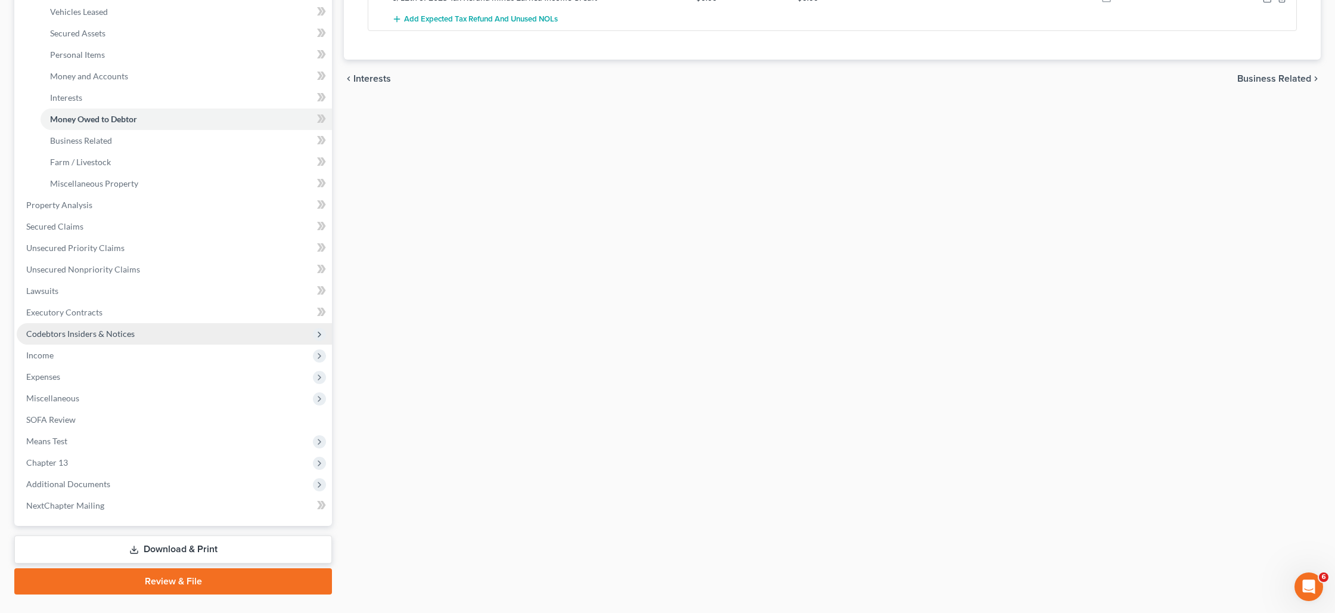
scroll to position [277, 0]
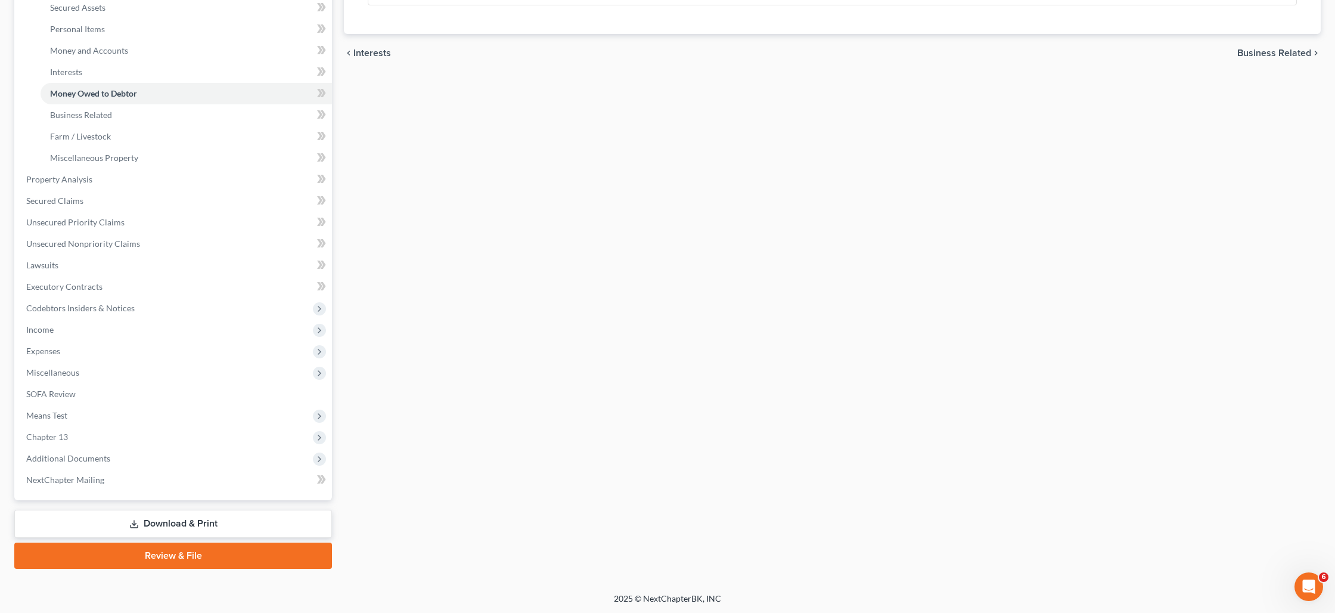
click at [207, 520] on link "Download & Print" at bounding box center [173, 524] width 318 height 28
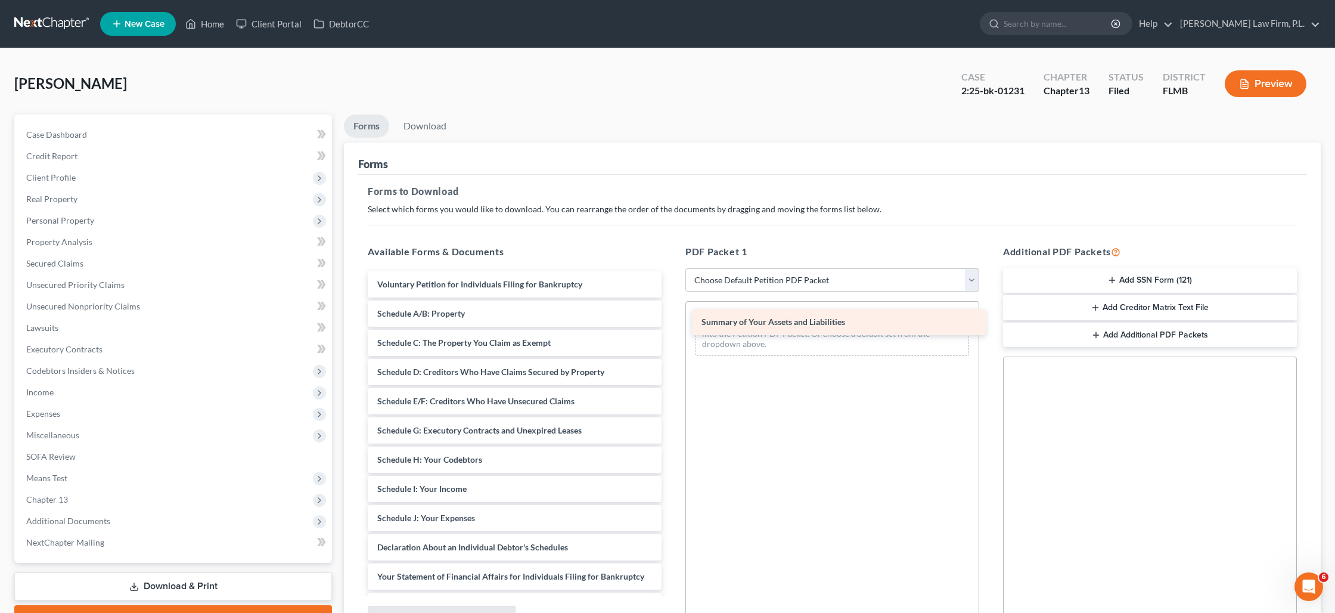
drag, startPoint x: 494, startPoint y: 313, endPoint x: 818, endPoint y: 322, distance: 324.3
click at [671, 322] on div "Summary of Your Assets and Liabilities Voluntary Petition for Individuals Filin…" at bounding box center [514, 503] width 313 height 464
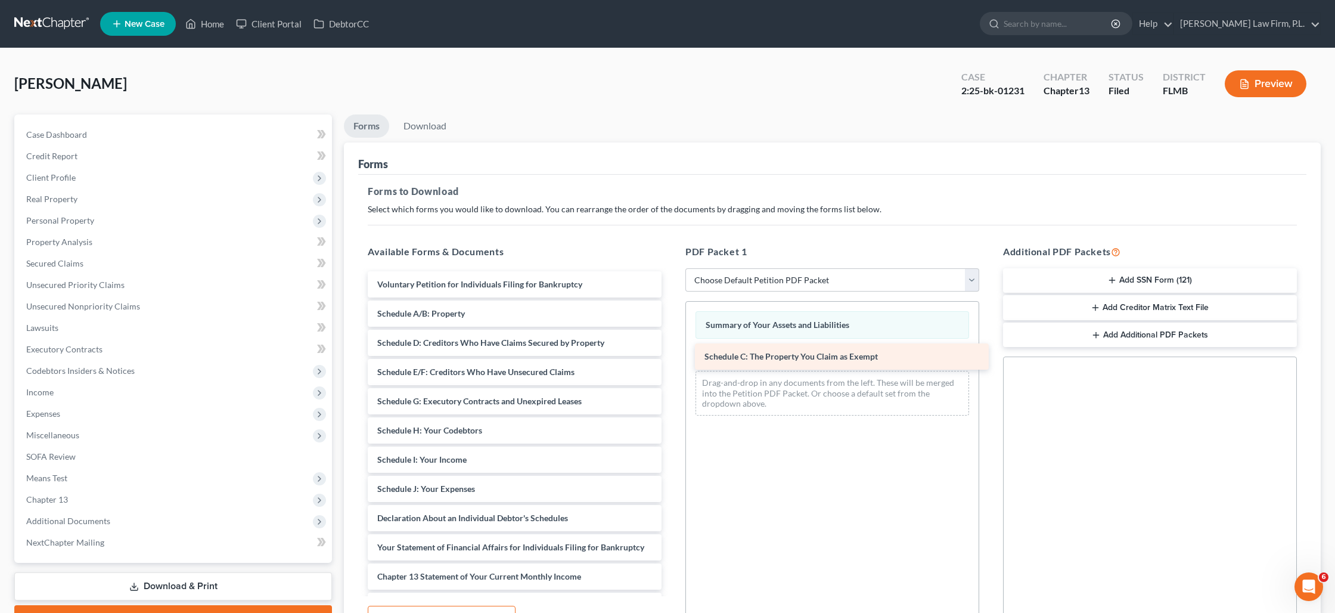
drag, startPoint x: 434, startPoint y: 339, endPoint x: 761, endPoint y: 353, distance: 327.5
click at [671, 353] on div "Schedule C: The Property You Claim as Exempt Voluntary Petition for Individuals…" at bounding box center [514, 488] width 313 height 435
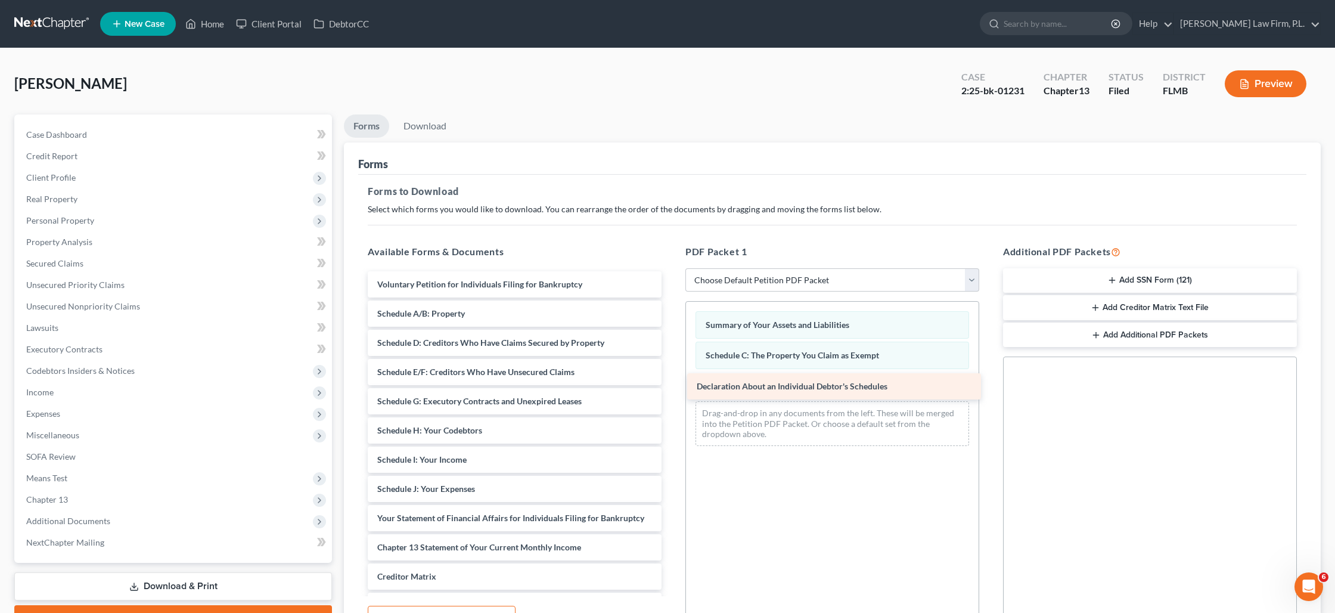
drag, startPoint x: 483, startPoint y: 515, endPoint x: 802, endPoint y: 384, distance: 344.7
click at [671, 384] on div "Declaration About an Individual Debtor's Schedules Voluntary Petition for Indiv…" at bounding box center [514, 474] width 313 height 406
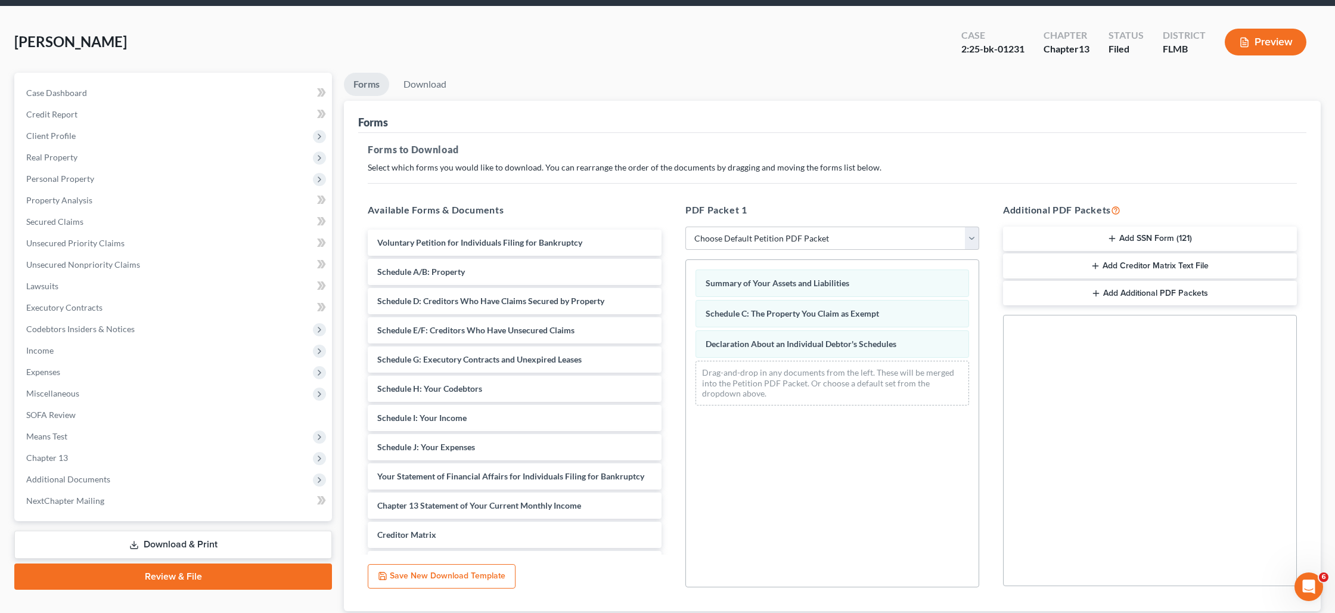
scroll to position [123, 0]
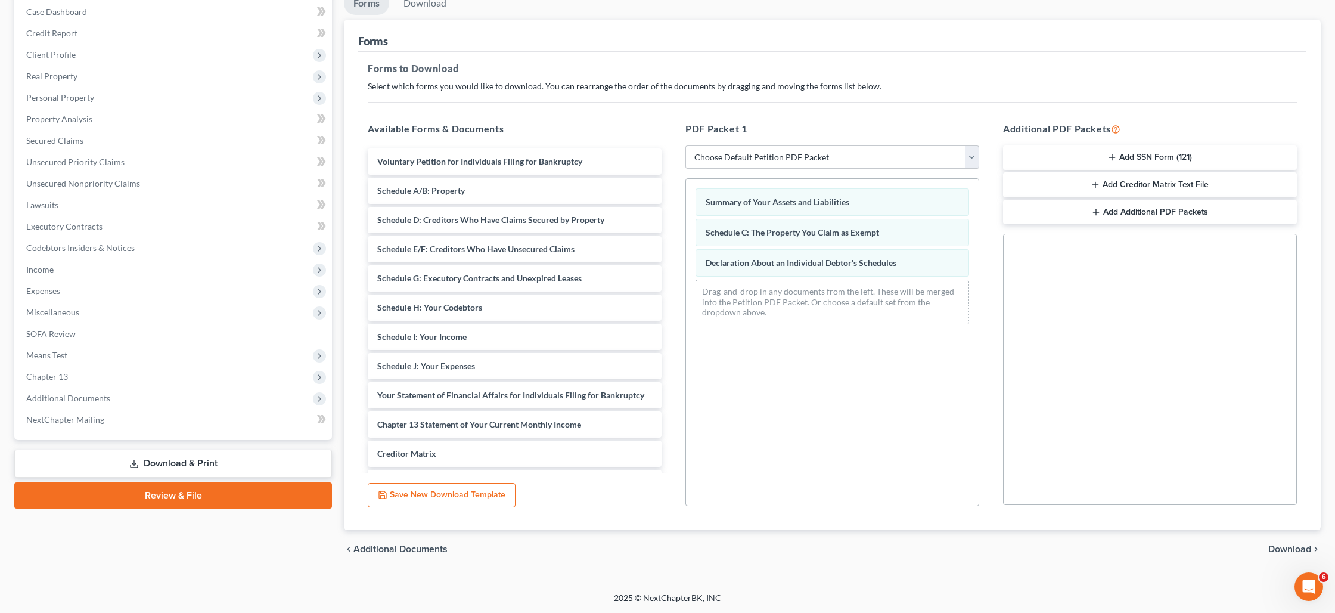
click at [1285, 546] on span "Download" at bounding box center [1289, 549] width 43 height 10
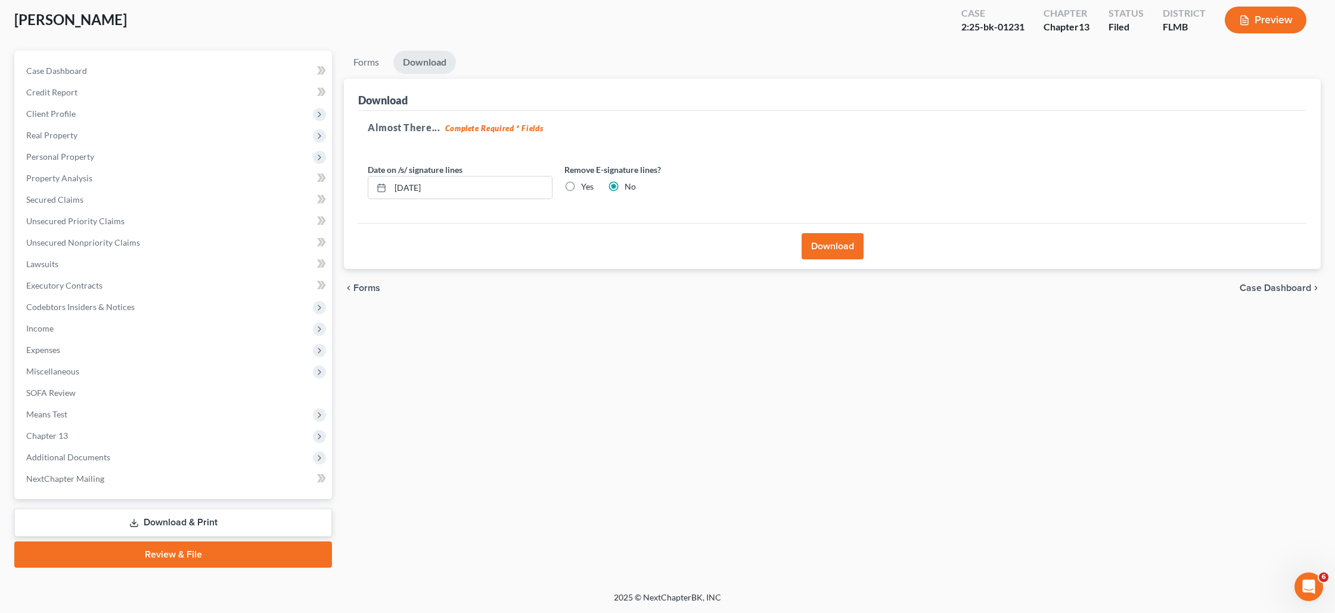
scroll to position [63, 0]
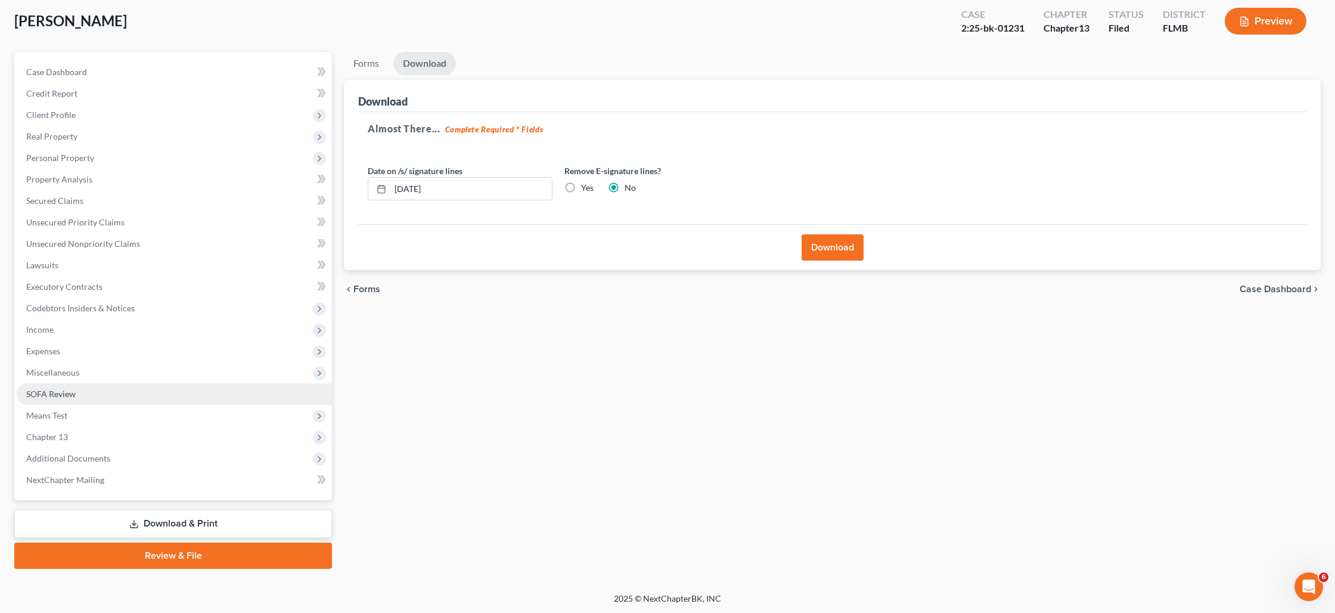
click at [57, 400] on link "SOFA Review" at bounding box center [174, 393] width 315 height 21
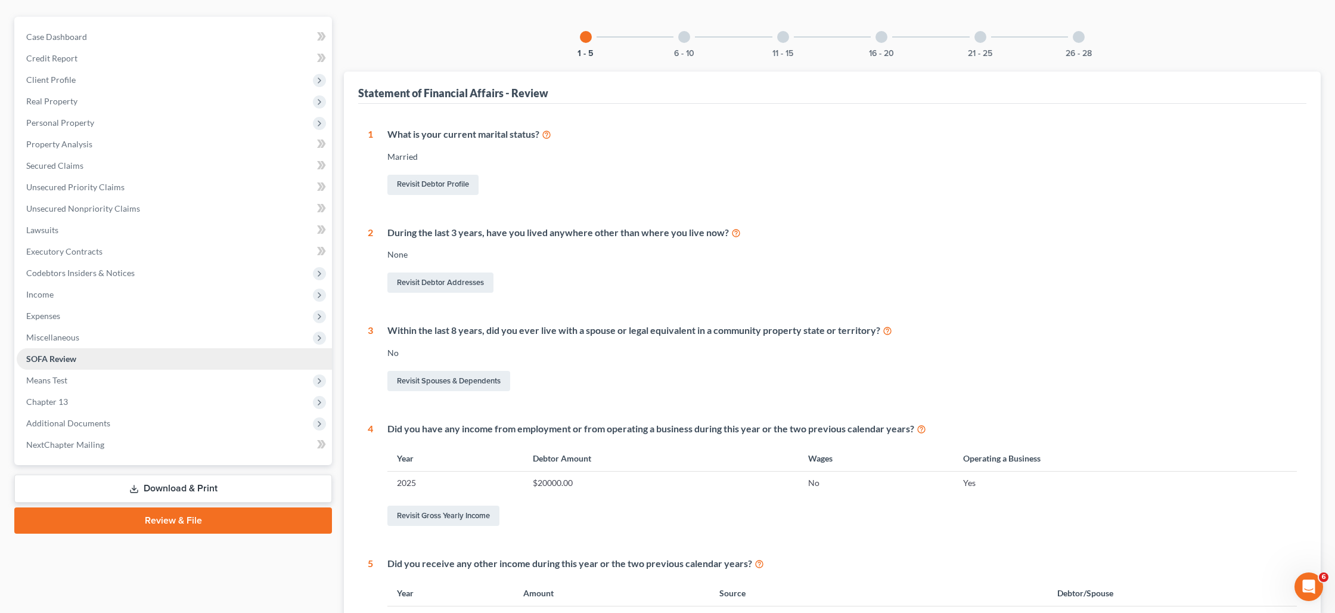
scroll to position [125, 0]
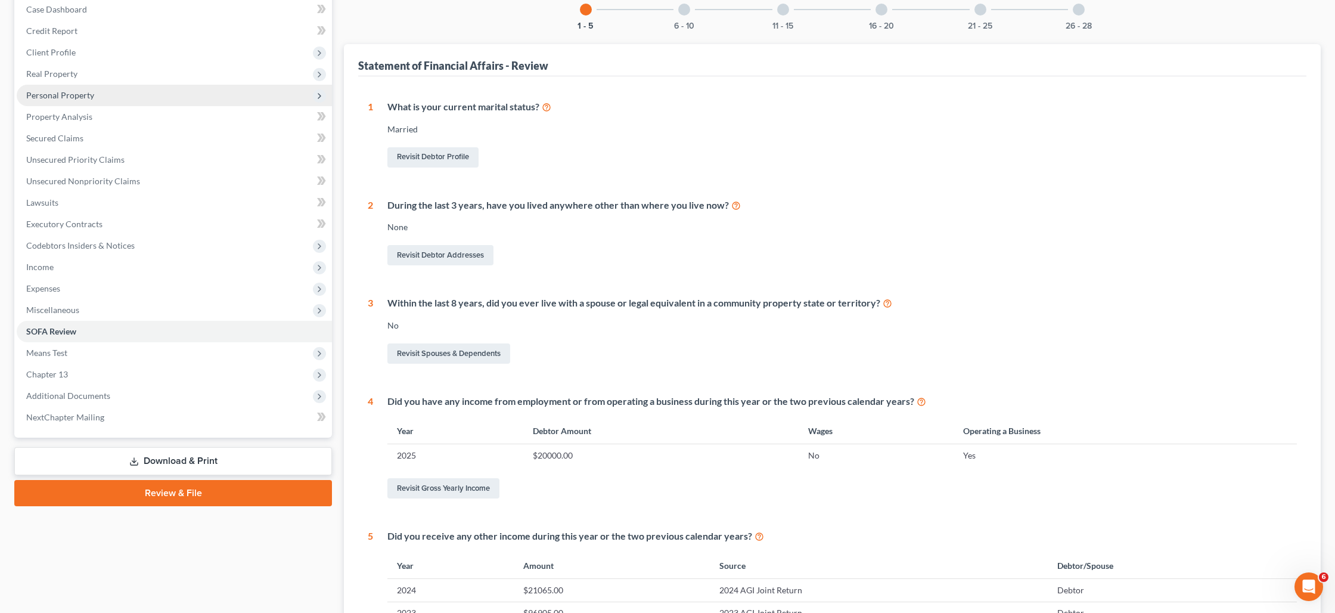
click at [66, 95] on span "Personal Property" at bounding box center [60, 95] width 68 height 10
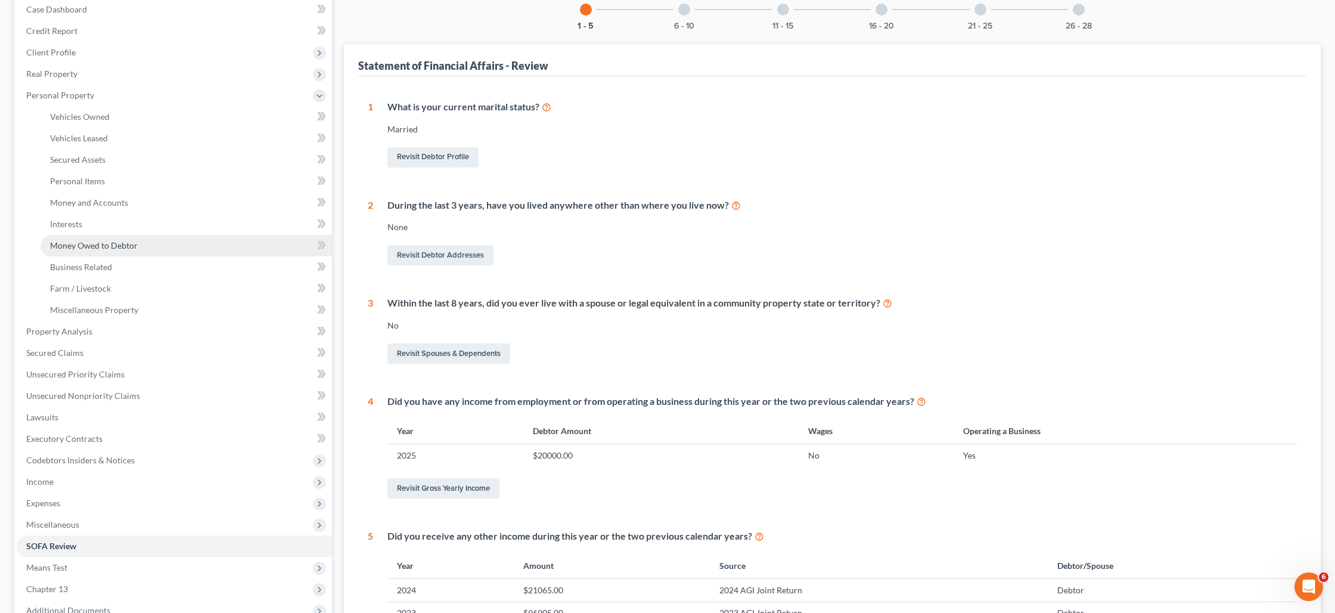
click at [89, 248] on span "Money Owed to Debtor" at bounding box center [94, 245] width 88 height 10
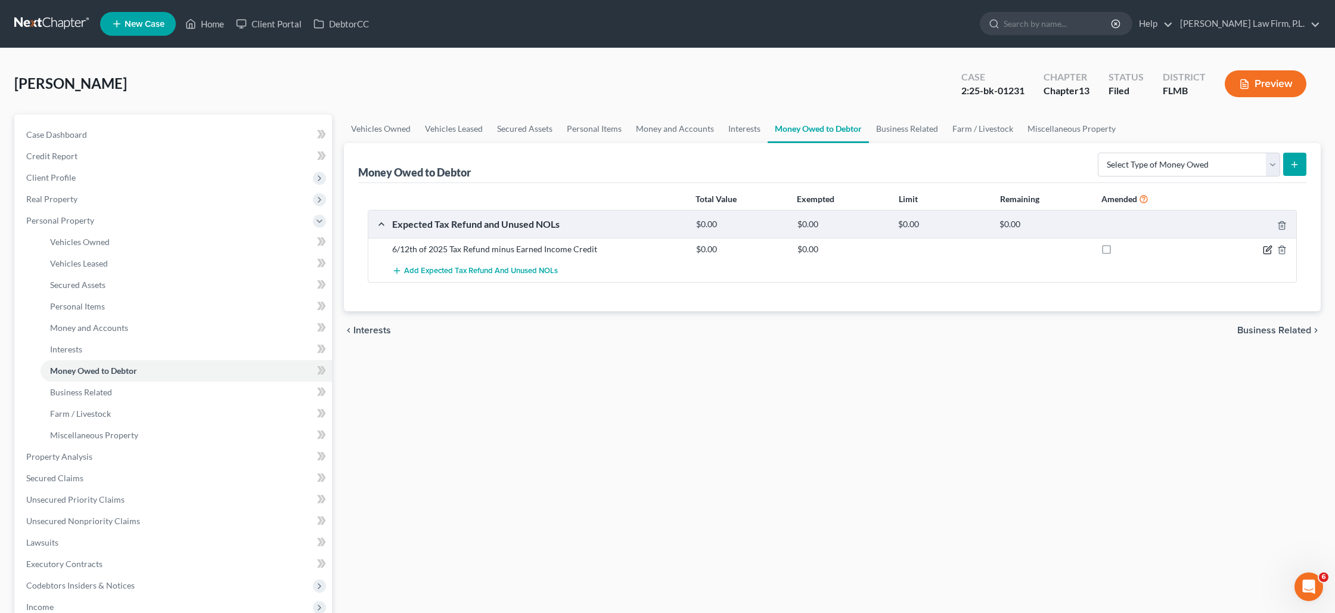
click at [1268, 251] on icon "button" at bounding box center [1268, 250] width 10 height 10
select select "0"
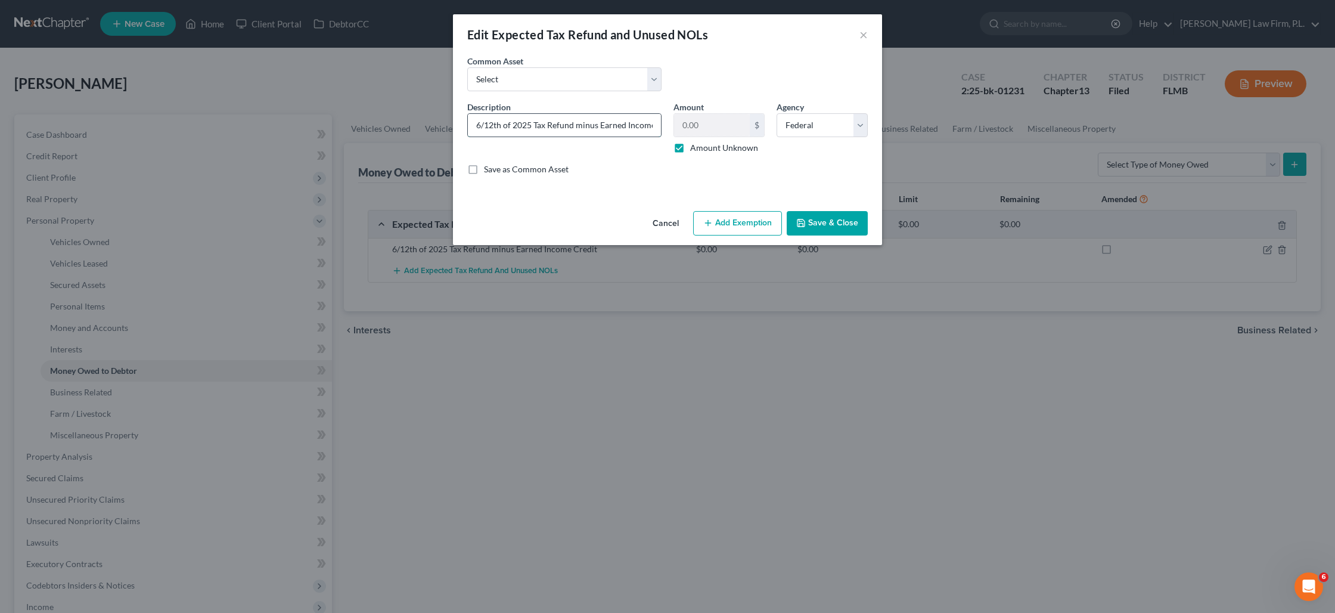
click at [537, 125] on input "6/12th of 2025 Tax Refund minus Earned Income Credit" at bounding box center [564, 125] width 193 height 23
click at [551, 125] on input "6/12th of 2025 tax Refund minus Earned Income Credit" at bounding box center [564, 125] width 193 height 23
type input "6/12th of 2025 tax tefund minus Earned Income Credit"
click at [812, 224] on button "Save & Close" at bounding box center [827, 223] width 81 height 25
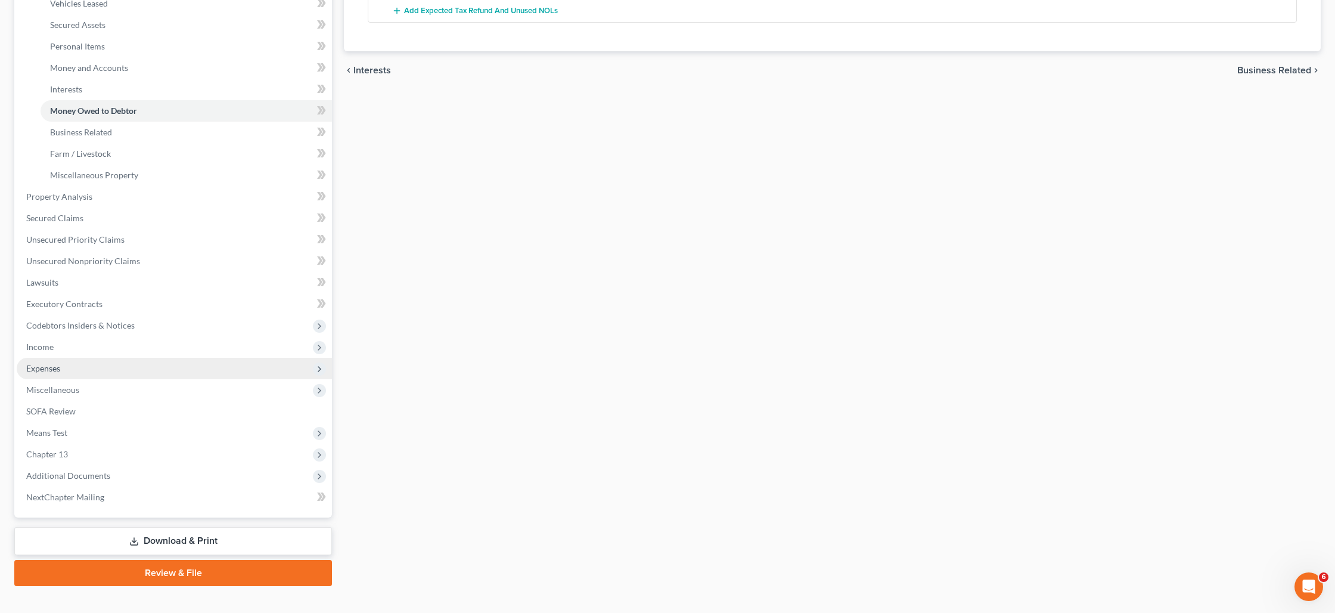
scroll to position [277, 0]
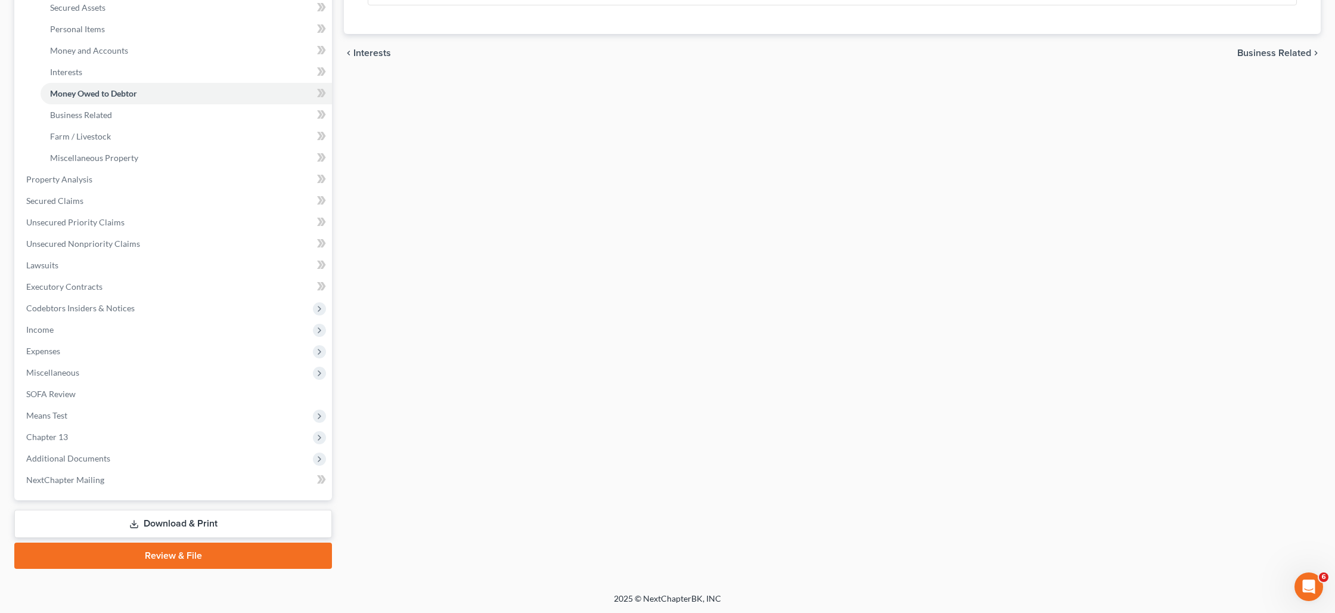
click at [160, 527] on link "Download & Print" at bounding box center [173, 524] width 318 height 28
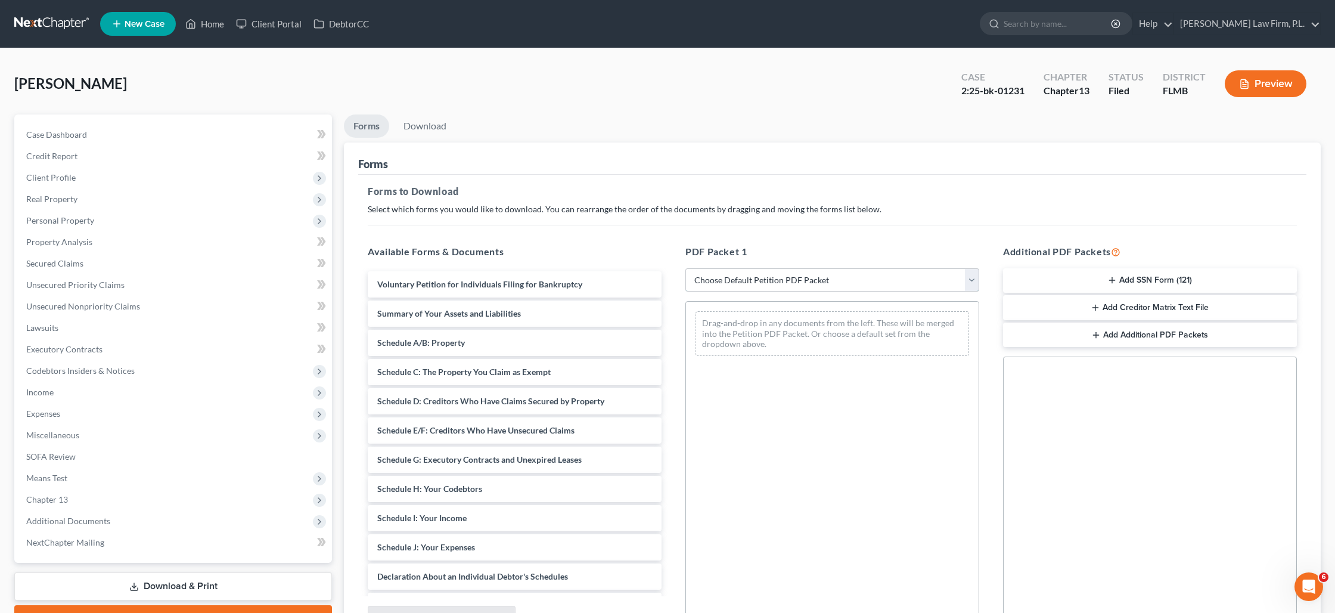
click at [765, 280] on select "Choose Default Petition PDF Packet Complete Bankruptcy Petition (all forms and …" at bounding box center [832, 280] width 294 height 24
select select "2"
click at [685, 268] on select "Choose Default Petition PDF Packet Complete Bankruptcy Petition (all forms and …" at bounding box center [832, 280] width 294 height 24
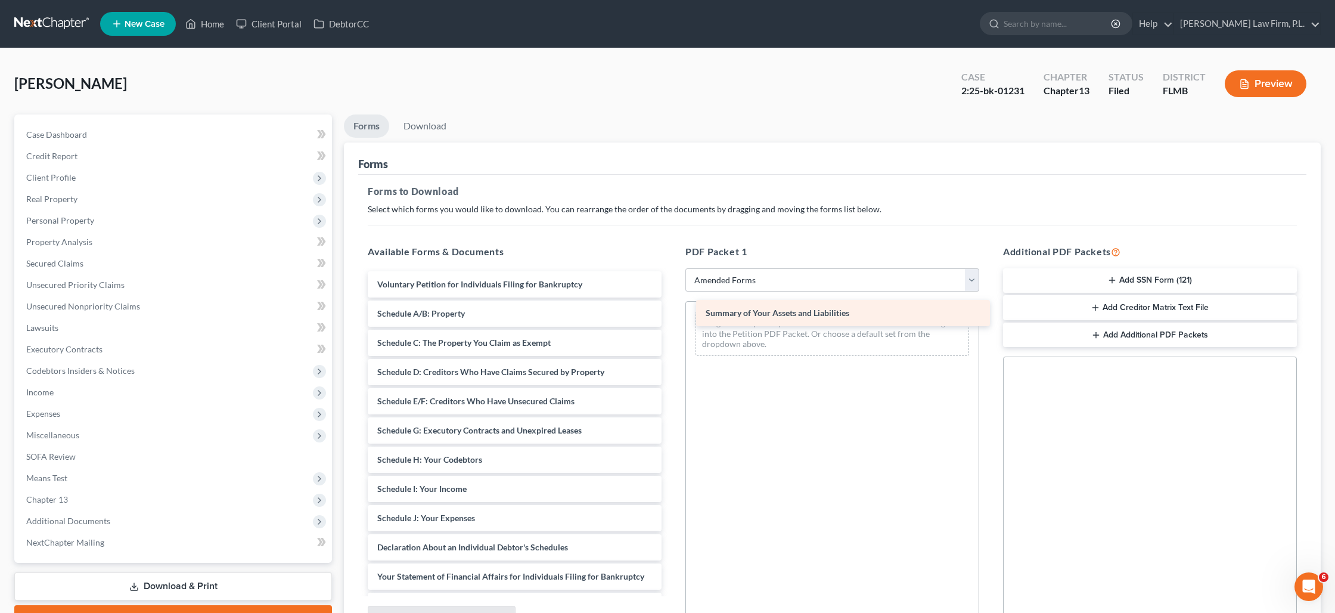
drag, startPoint x: 473, startPoint y: 313, endPoint x: 791, endPoint y: 316, distance: 318.8
click at [671, 313] on div "Summary of Your Assets and Liabilities Voluntary Petition for Individuals Filin…" at bounding box center [514, 503] width 313 height 464
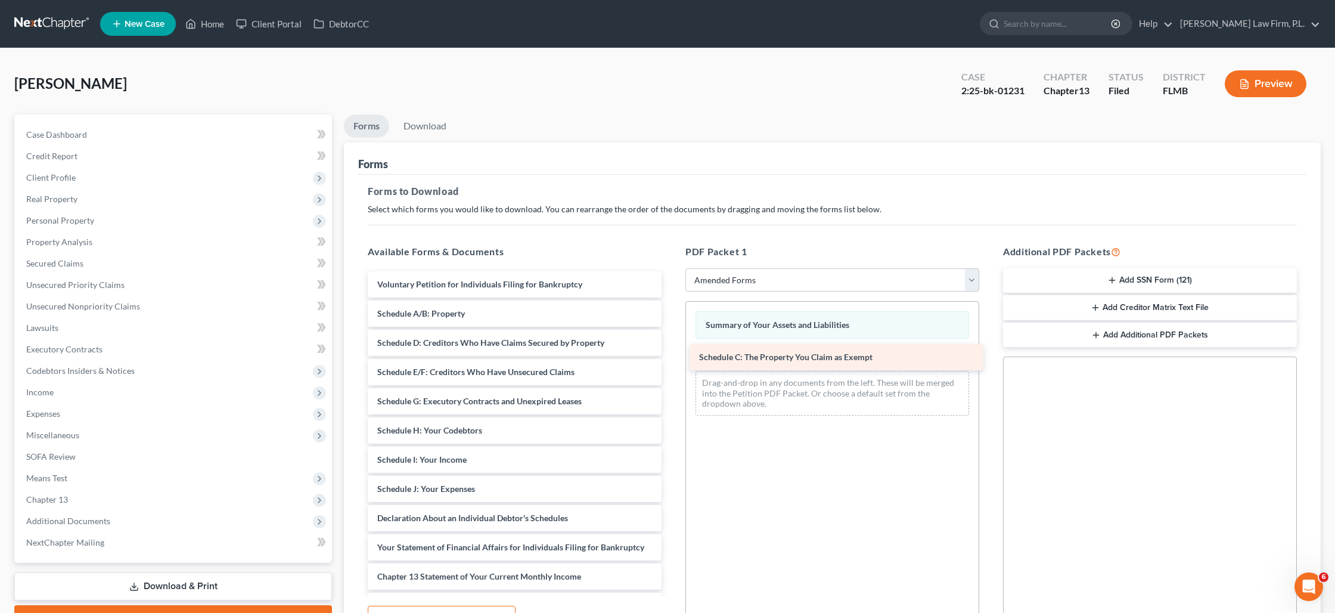
drag, startPoint x: 472, startPoint y: 340, endPoint x: 793, endPoint y: 355, distance: 321.0
click at [671, 355] on div "Schedule C: The Property You Claim as Exempt Voluntary Petition for Individuals…" at bounding box center [514, 488] width 313 height 435
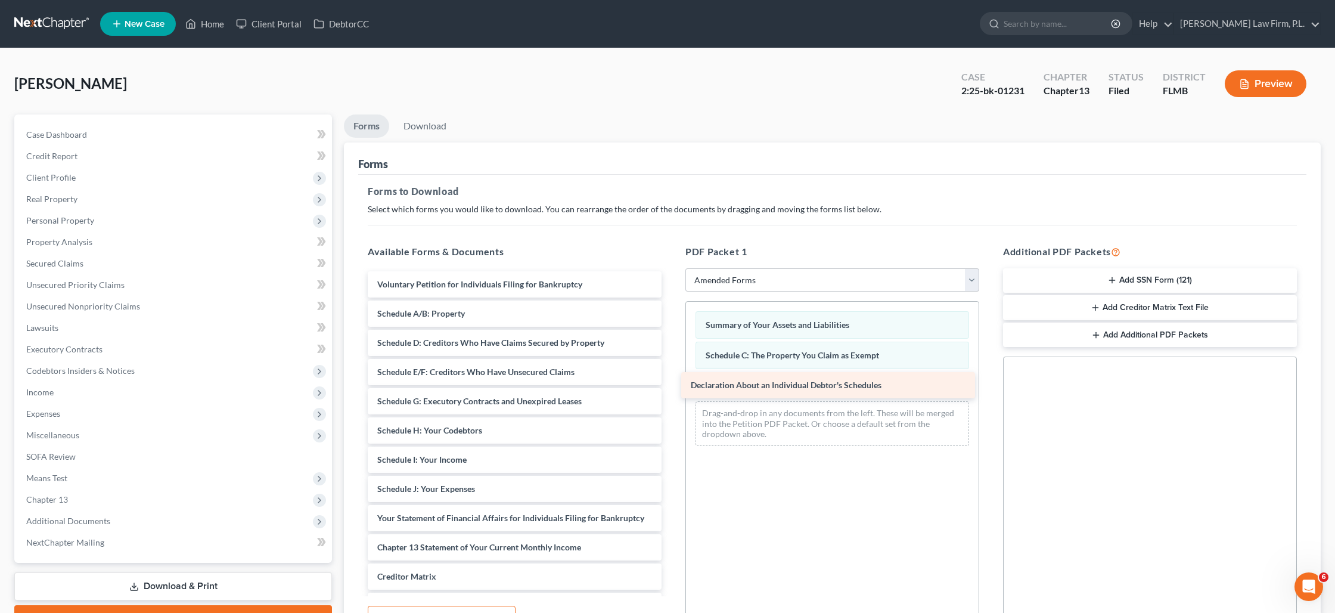
drag, startPoint x: 458, startPoint y: 523, endPoint x: 776, endPoint y: 389, distance: 345.5
click at [671, 389] on div "Declaration About an Individual Debtor's Schedules Voluntary Petition for Indiv…" at bounding box center [514, 474] width 313 height 406
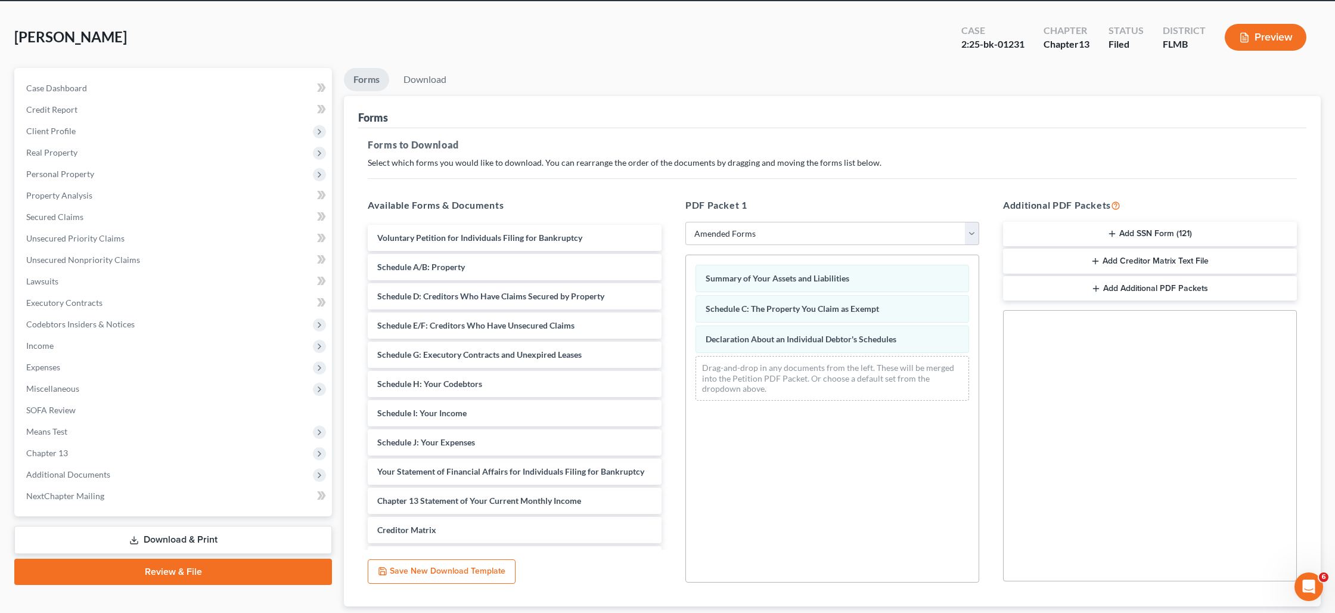
scroll to position [123, 0]
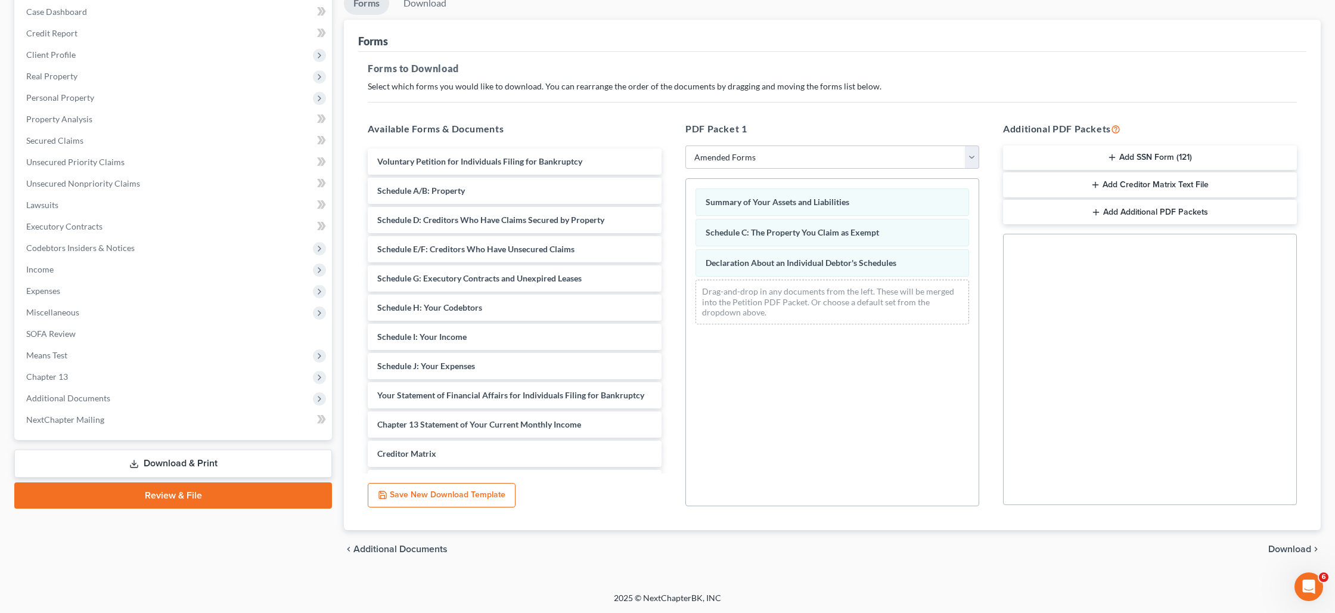
click at [1286, 546] on span "Download" at bounding box center [1289, 549] width 43 height 10
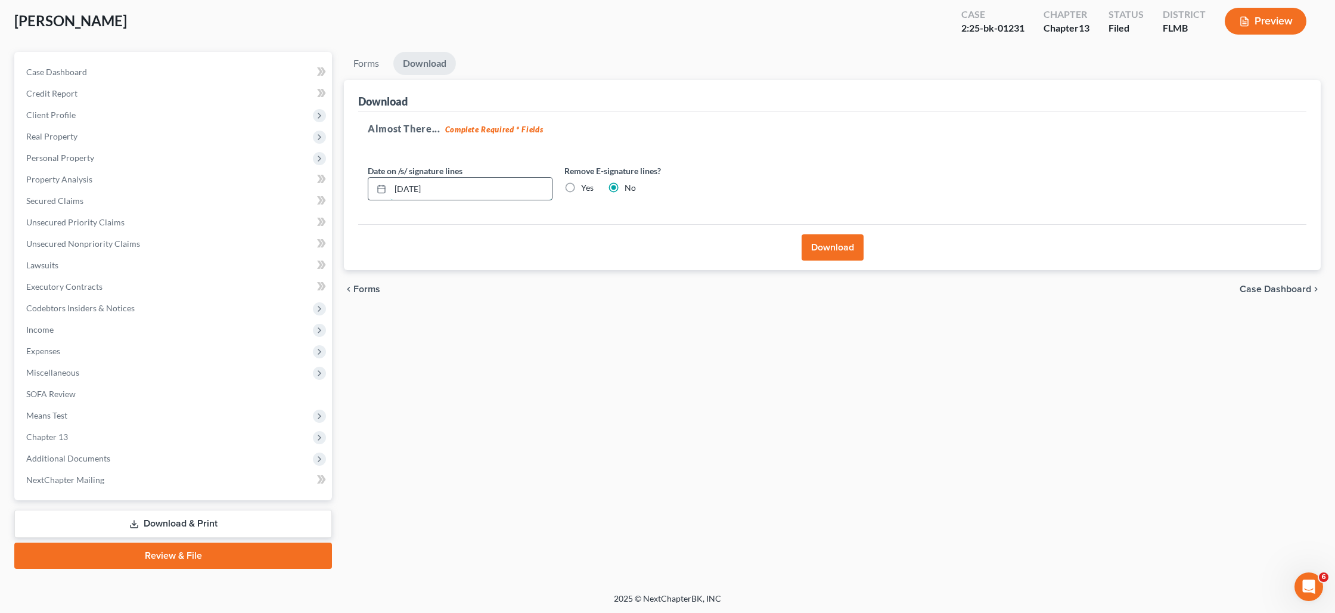
drag, startPoint x: 449, startPoint y: 192, endPoint x: 375, endPoint y: 187, distance: 73.5
click at [375, 187] on div "[DATE]" at bounding box center [460, 189] width 185 height 24
click at [581, 187] on label "Yes" at bounding box center [587, 188] width 13 height 12
click at [586, 187] on input "Yes" at bounding box center [590, 186] width 8 height 8
radio input "true"
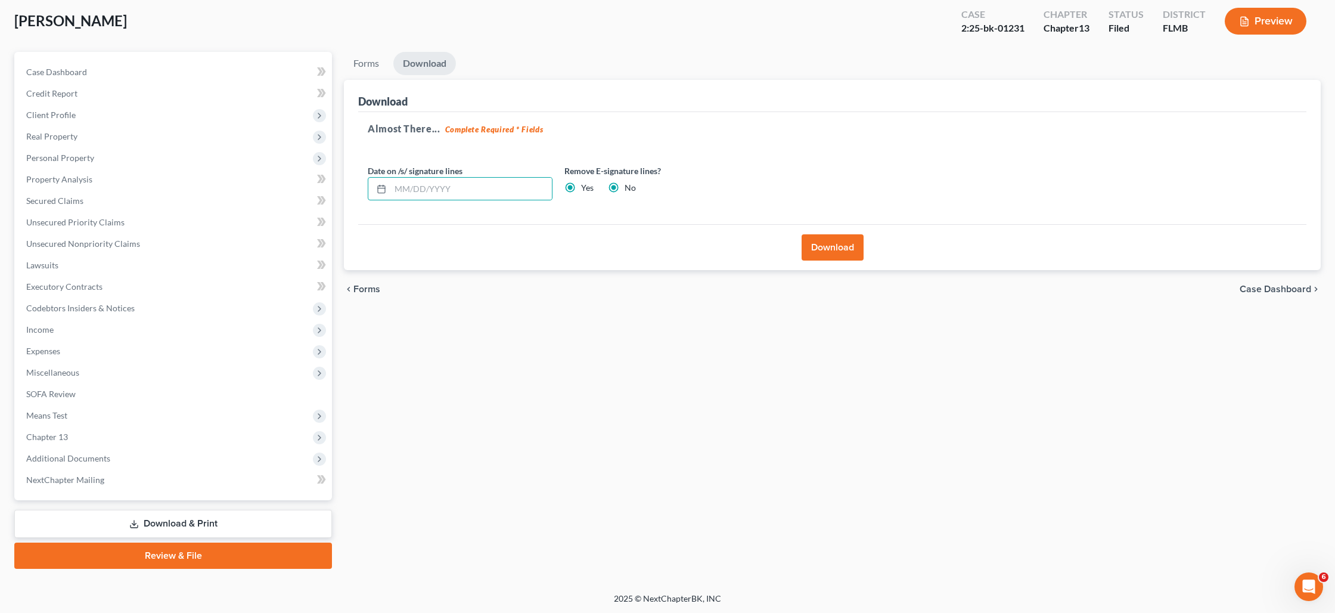
radio input "false"
click at [819, 247] on button "Download" at bounding box center [833, 247] width 62 height 26
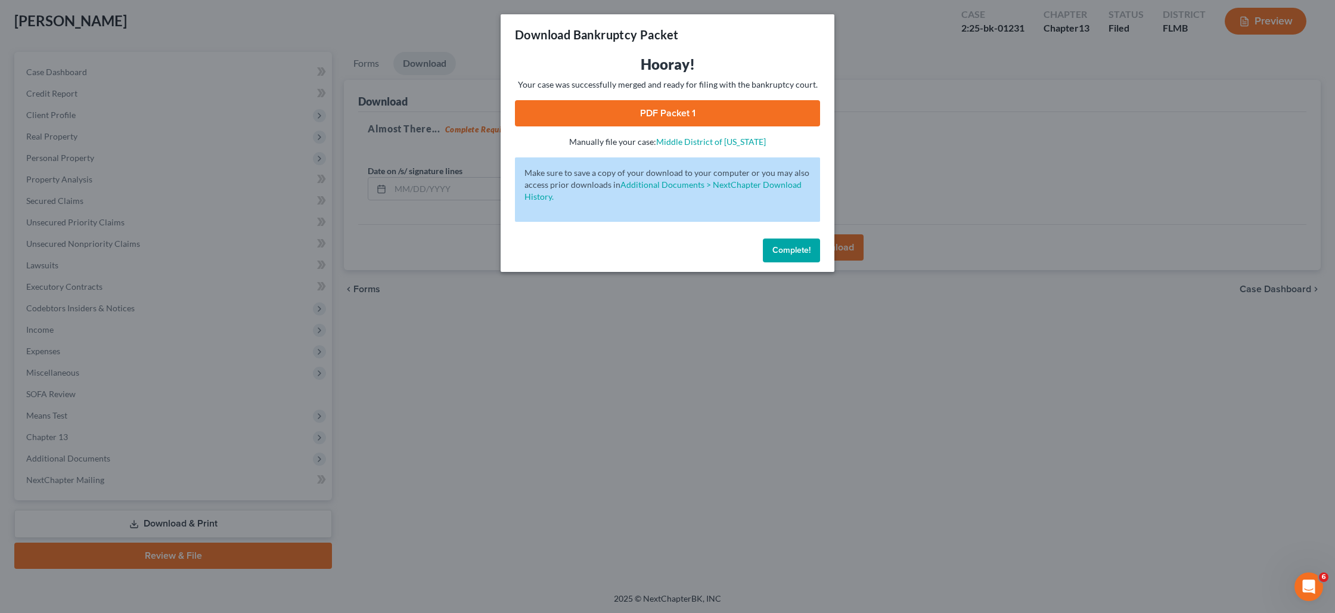
click at [670, 111] on link "PDF Packet 1" at bounding box center [667, 113] width 305 height 26
